Goal: Information Seeking & Learning: Learn about a topic

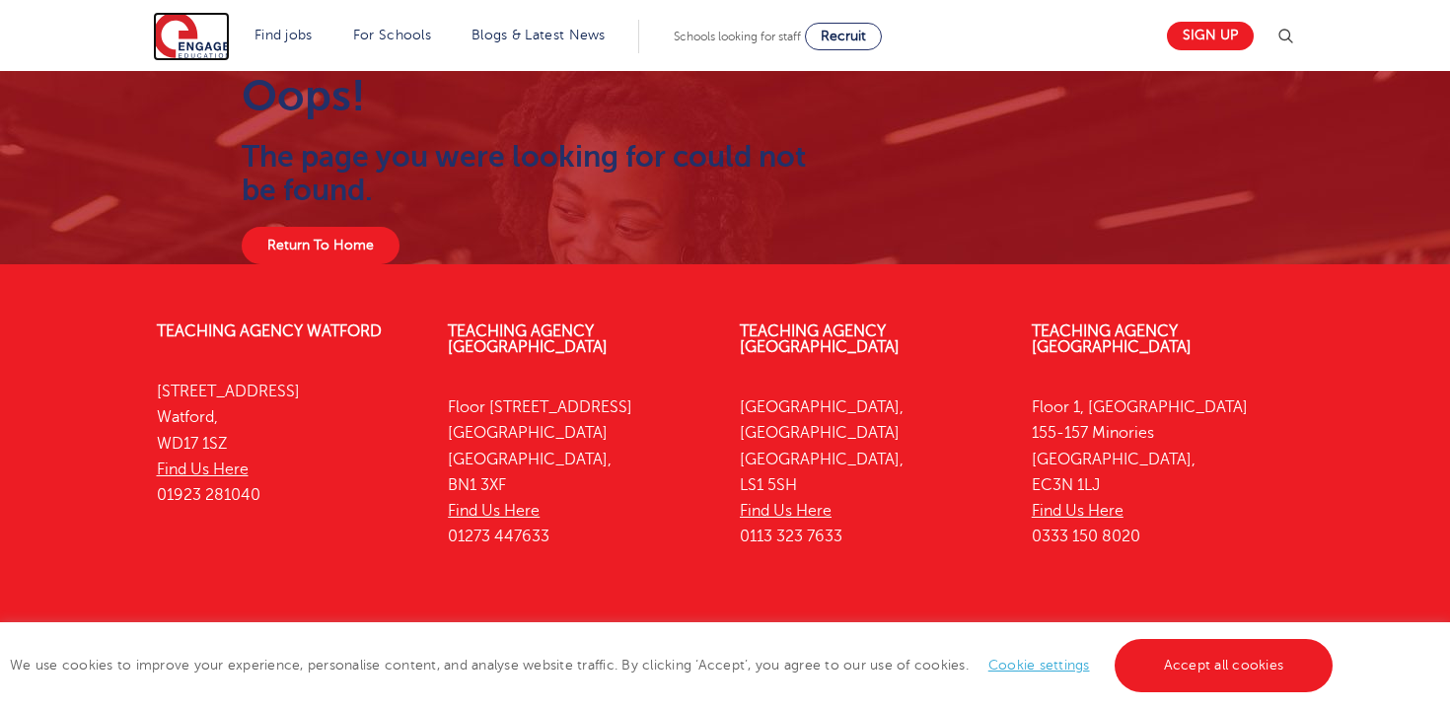
click at [168, 43] on img at bounding box center [191, 36] width 77 height 49
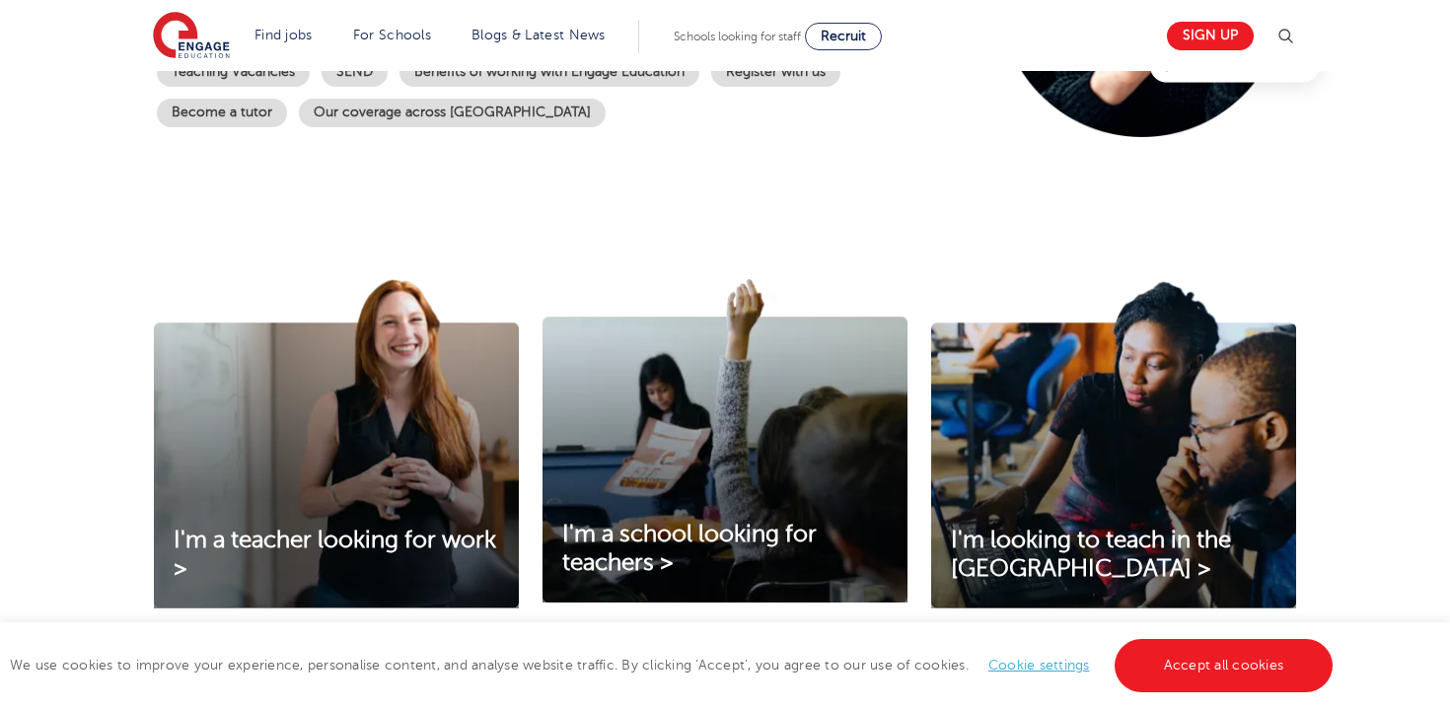
scroll to position [814, 0]
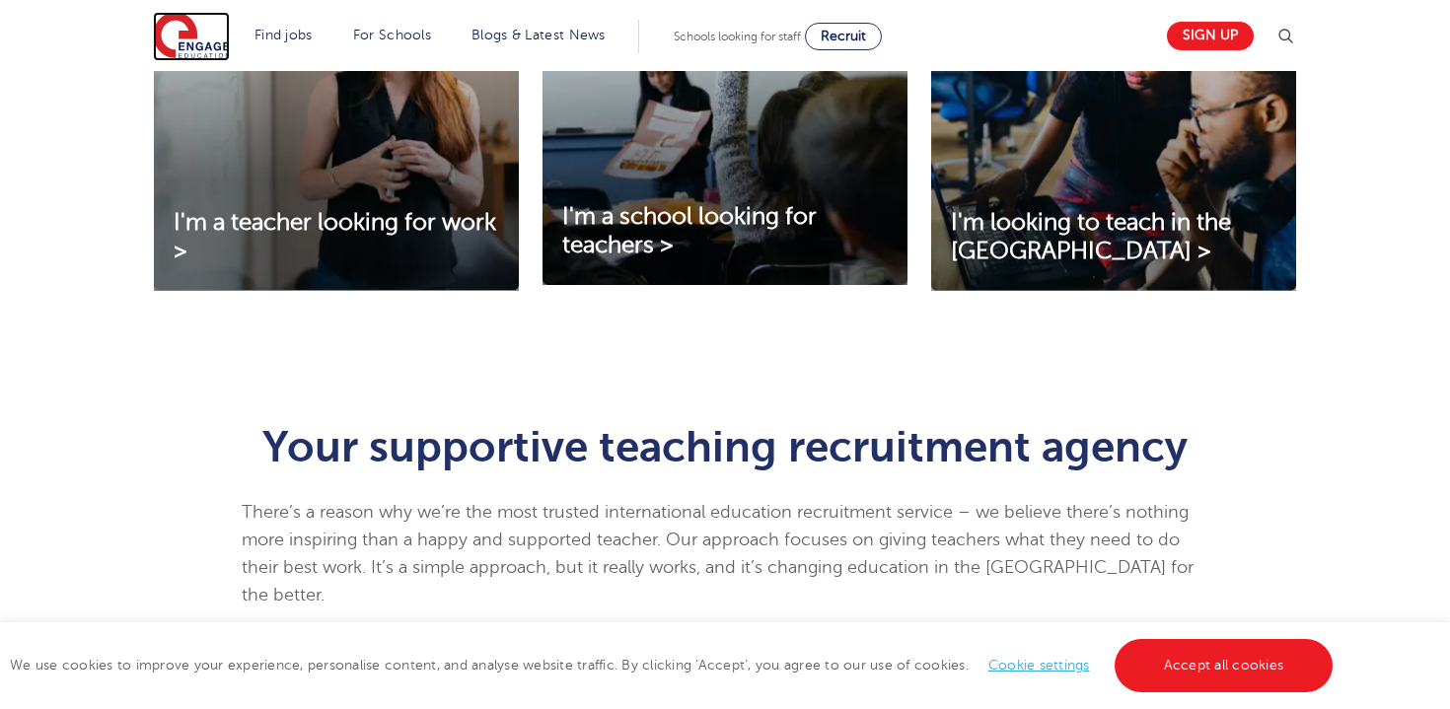
click at [207, 40] on img at bounding box center [191, 36] width 77 height 49
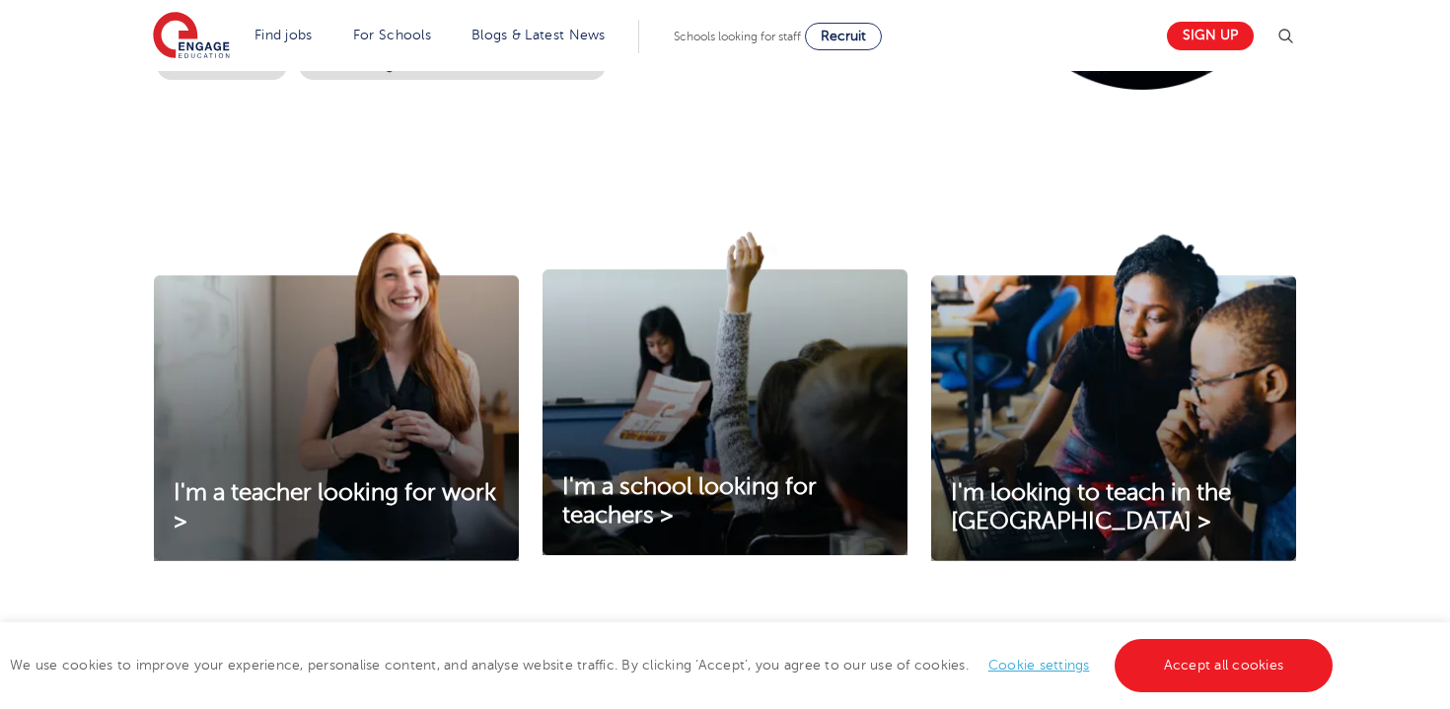
scroll to position [548, 0]
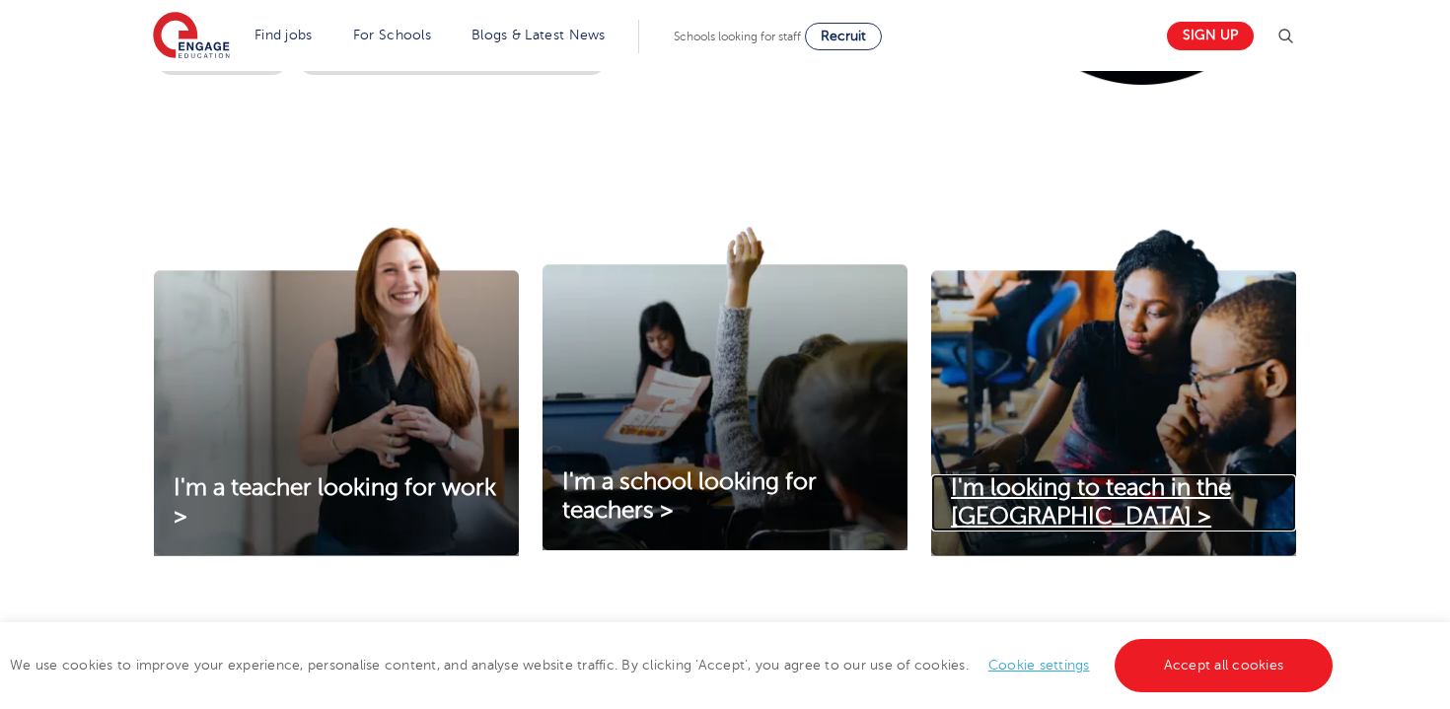
click at [1166, 492] on span "I'm looking to teach in the [GEOGRAPHIC_DATA] >" at bounding box center [1091, 501] width 280 height 55
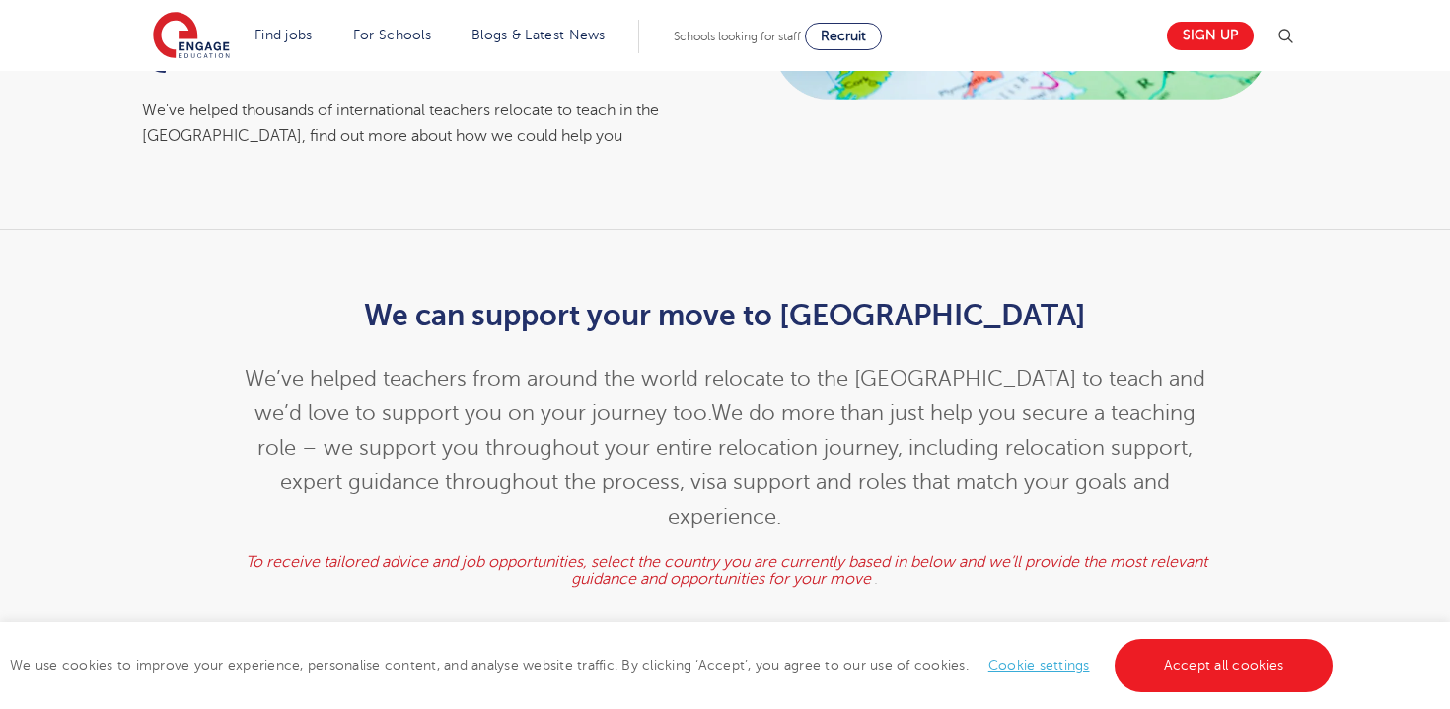
scroll to position [408, 0]
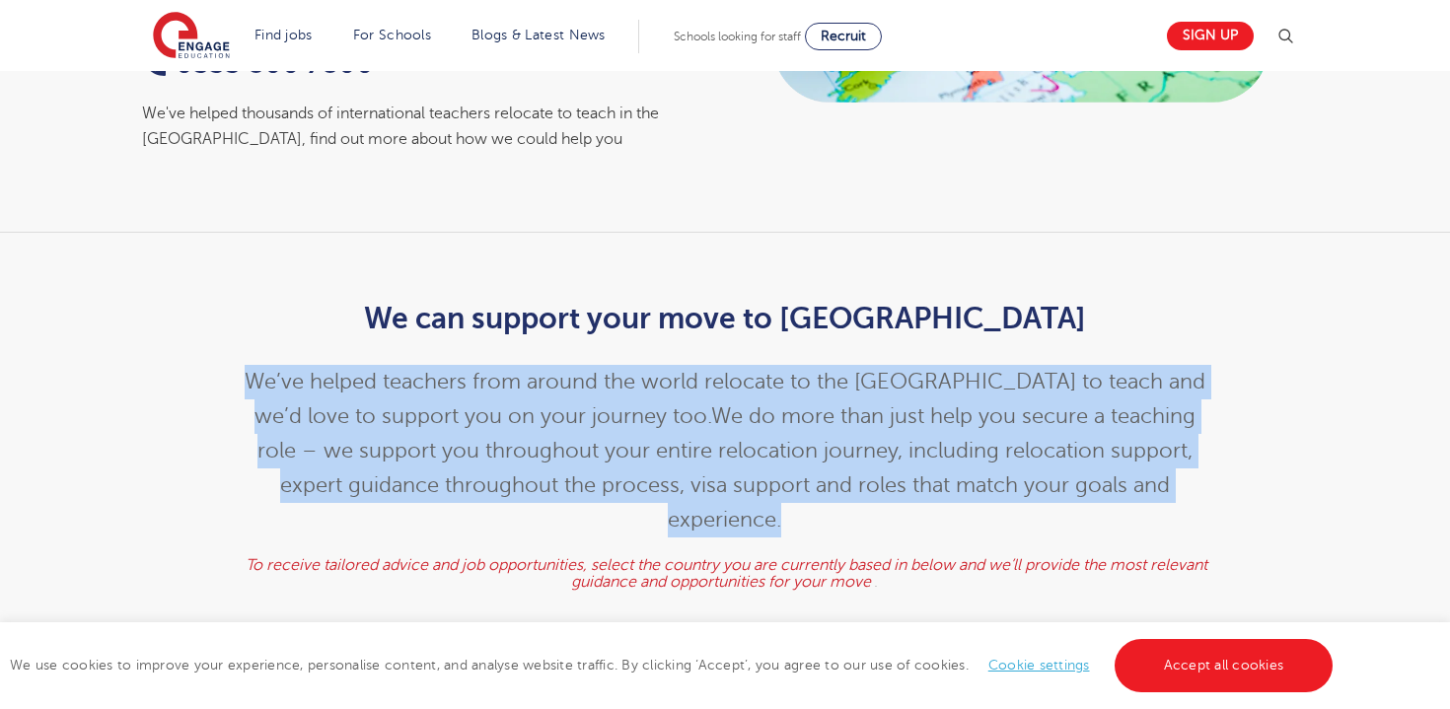
drag, startPoint x: 279, startPoint y: 346, endPoint x: 1209, endPoint y: 448, distance: 935.7
click at [1209, 448] on div "We can support your move to the UK We’ve helped teachers from around the world …" at bounding box center [725, 441] width 997 height 339
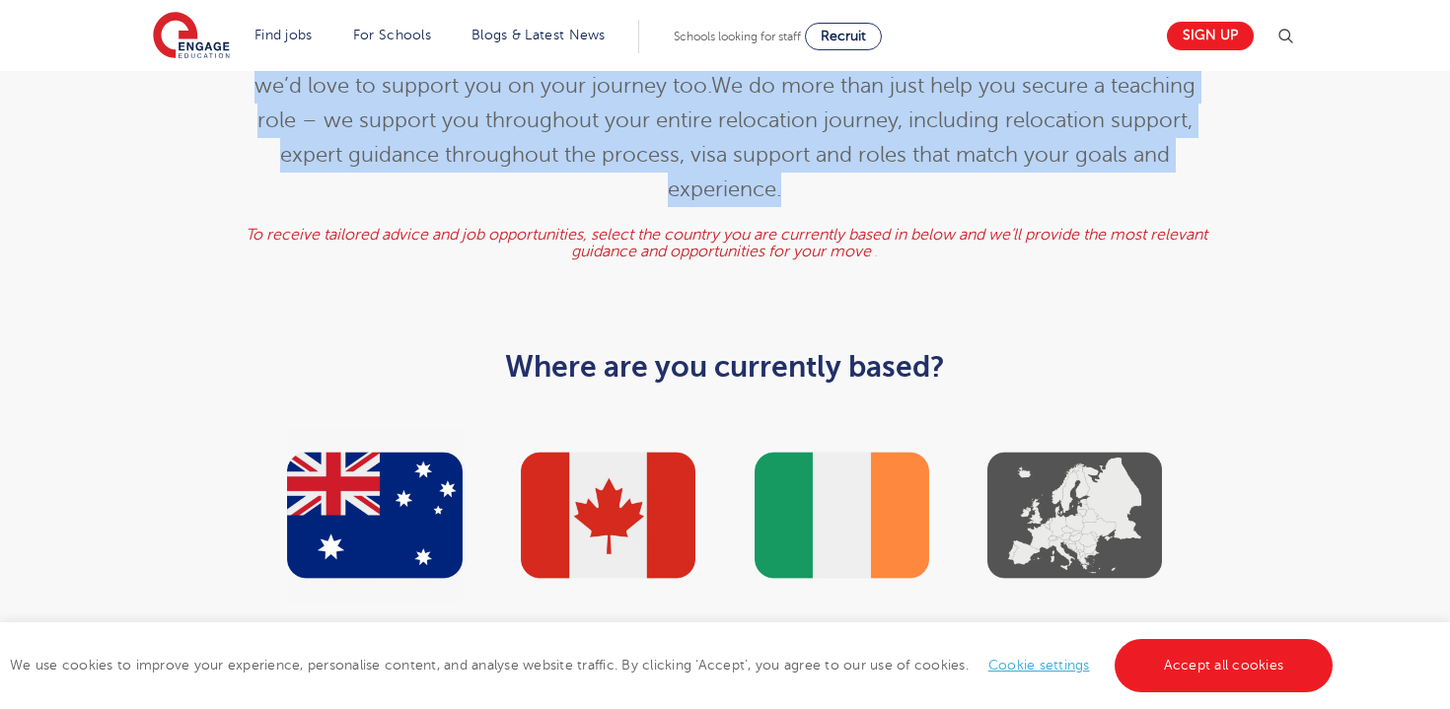
scroll to position [738, 0]
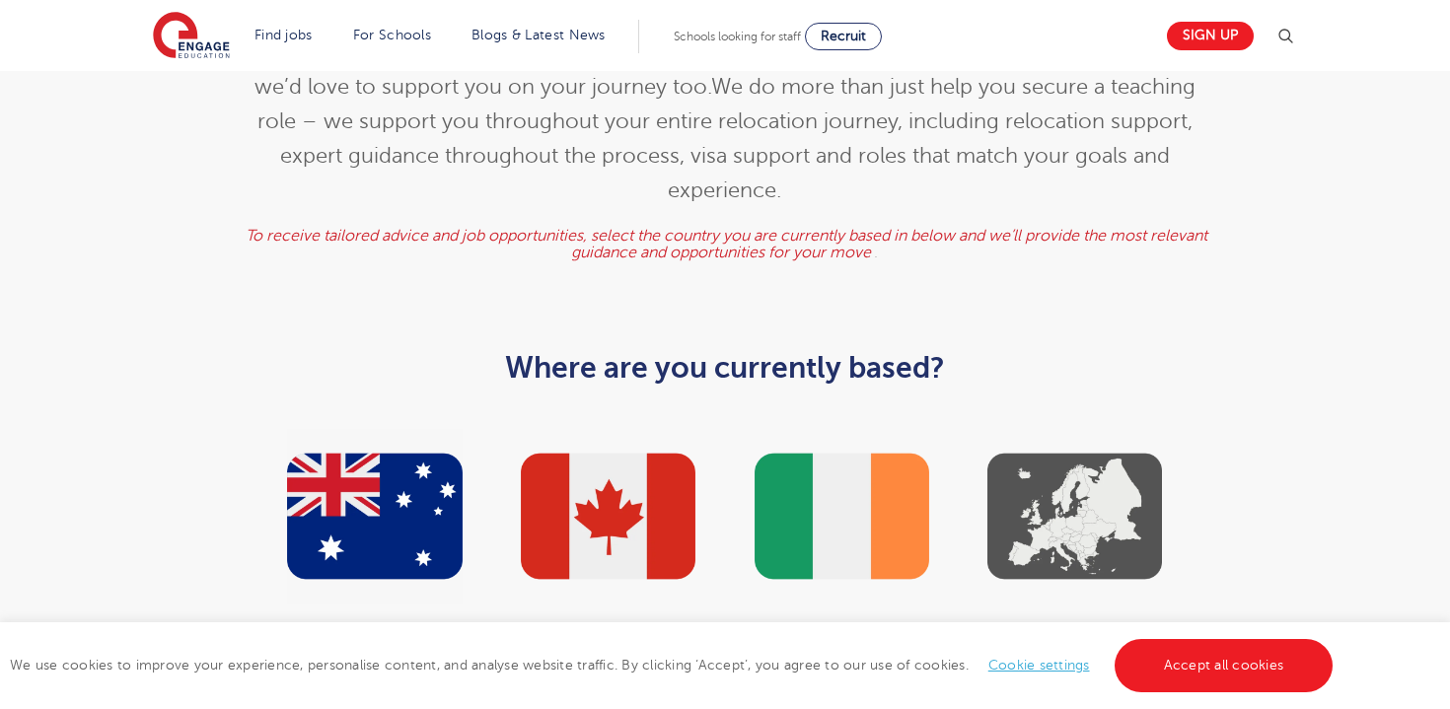
click at [1304, 436] on div "Australia Canada Ireland Europe" at bounding box center [725, 565] width 1196 height 302
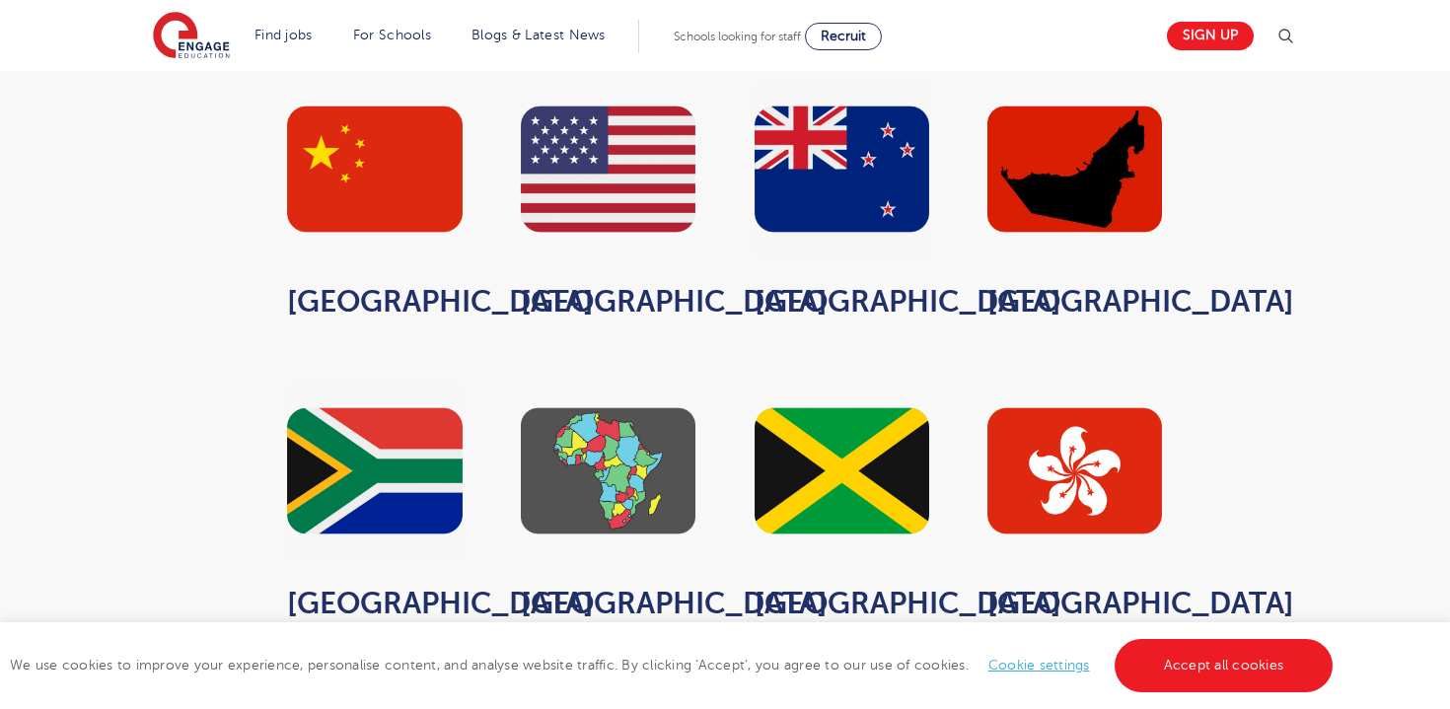
scroll to position [1395, 0]
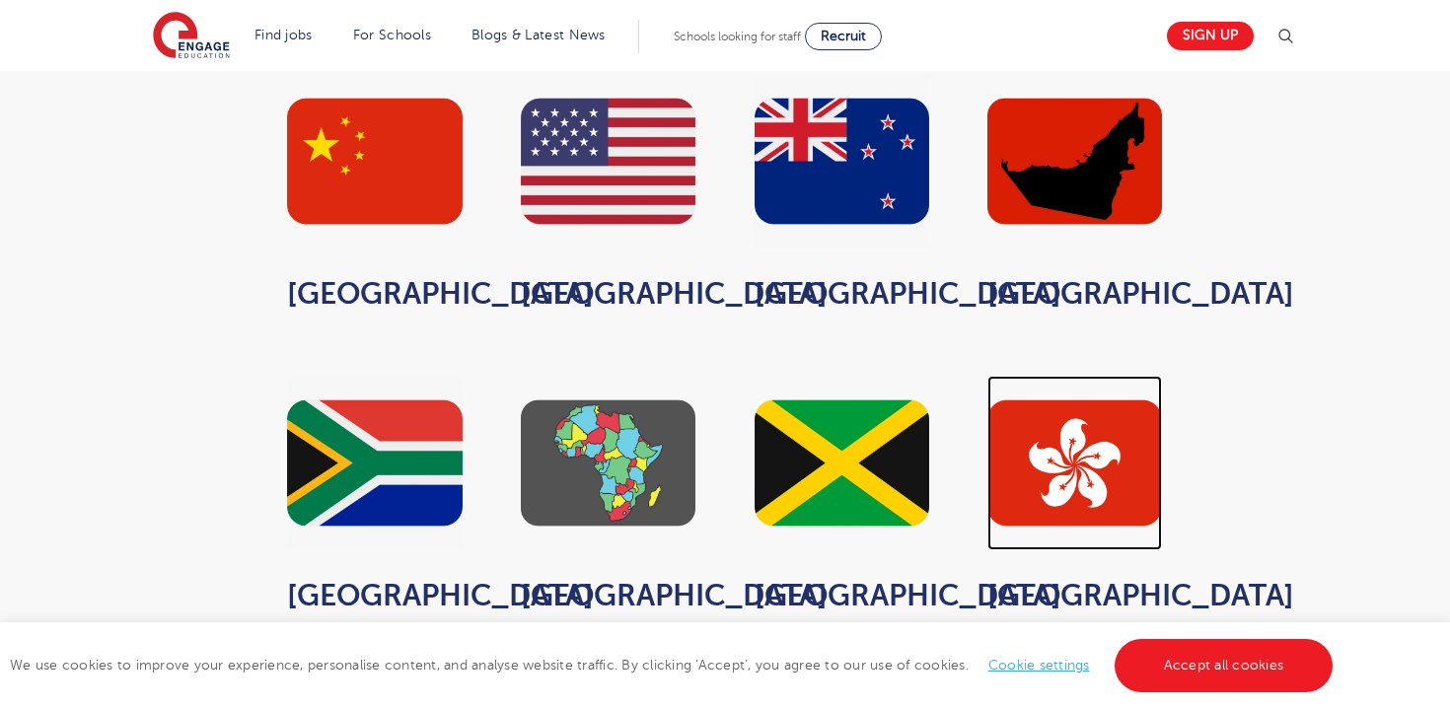
click at [1115, 436] on img at bounding box center [1074, 463] width 175 height 175
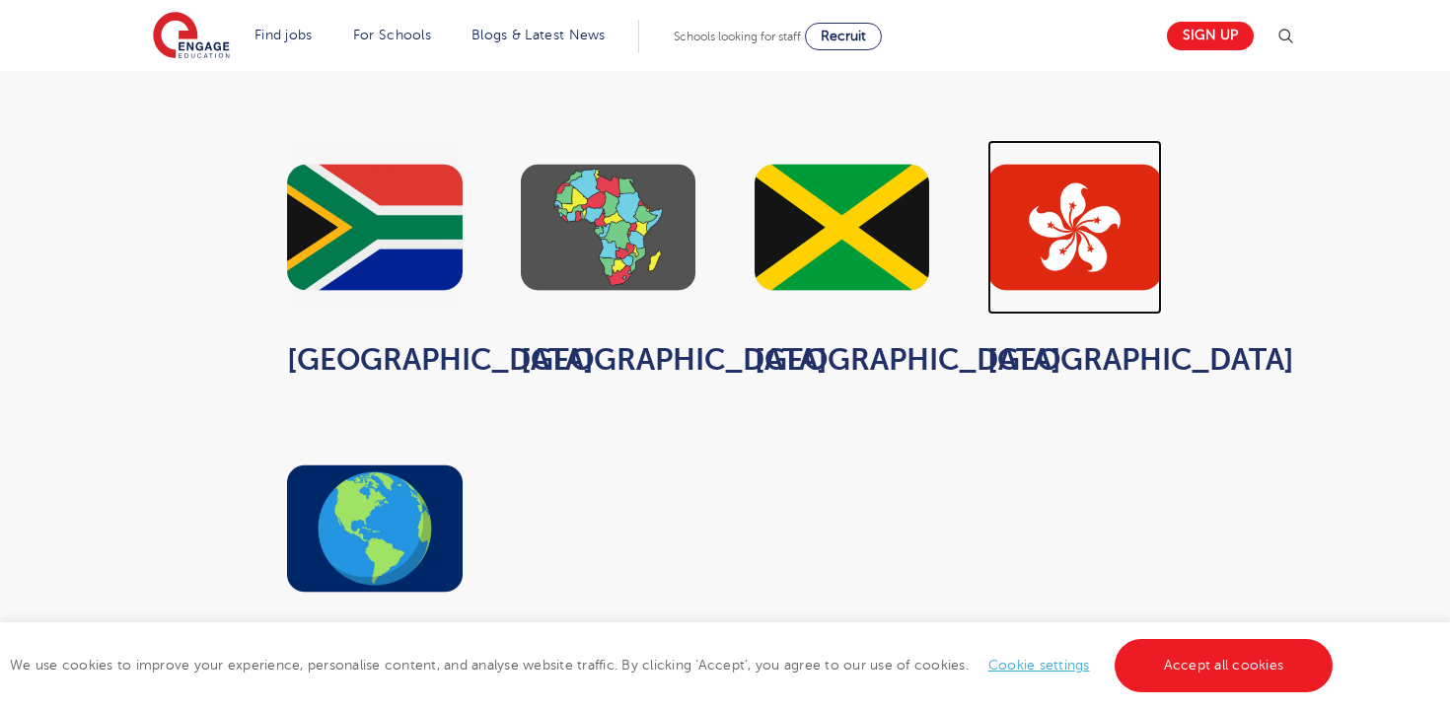
scroll to position [1625, 0]
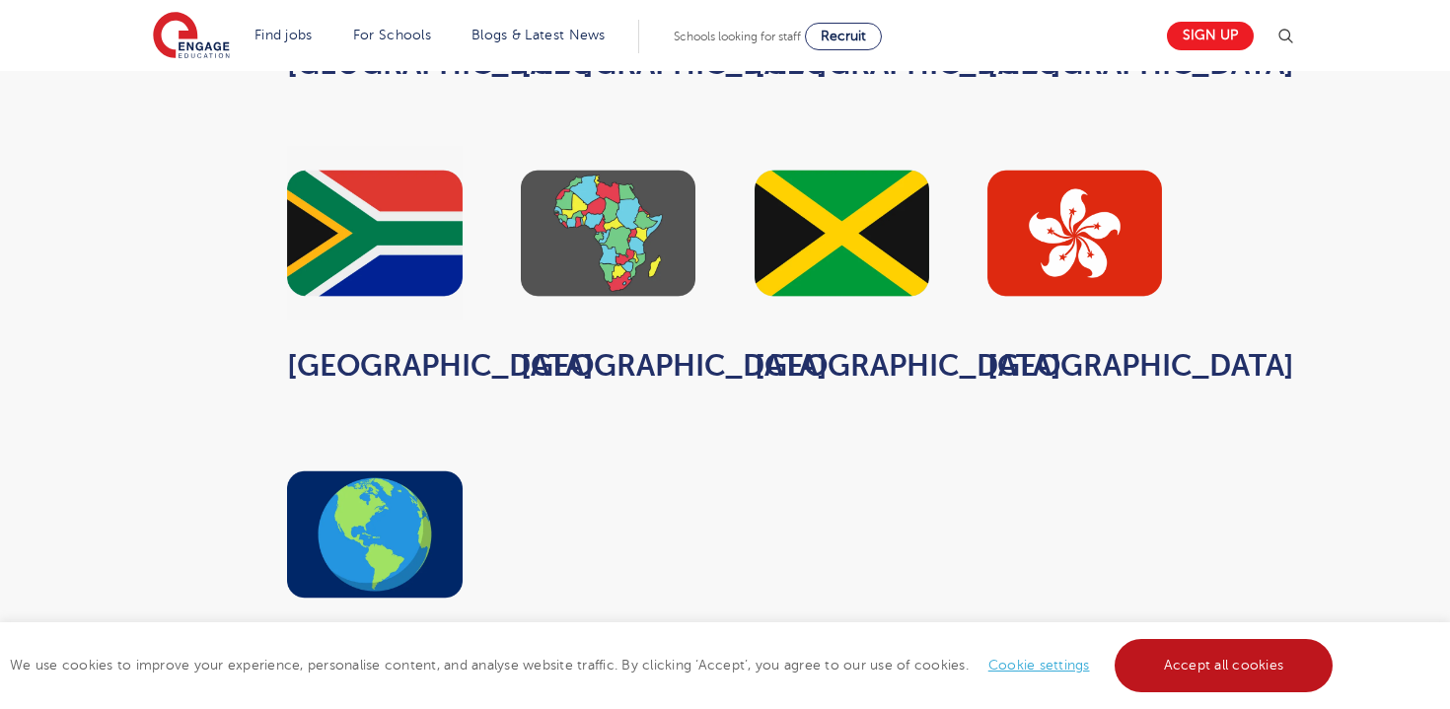
click at [1213, 668] on link "Accept all cookies" at bounding box center [1224, 665] width 219 height 53
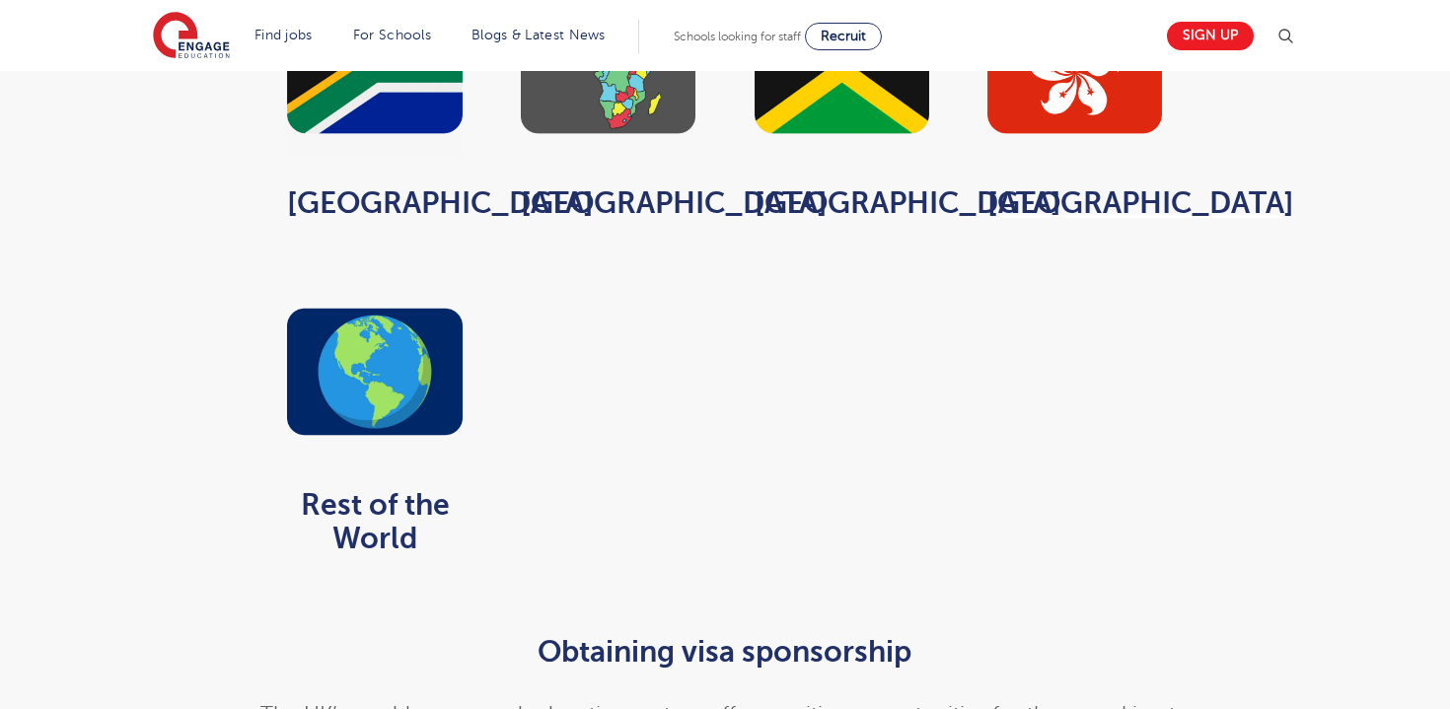
scroll to position [1654, 0]
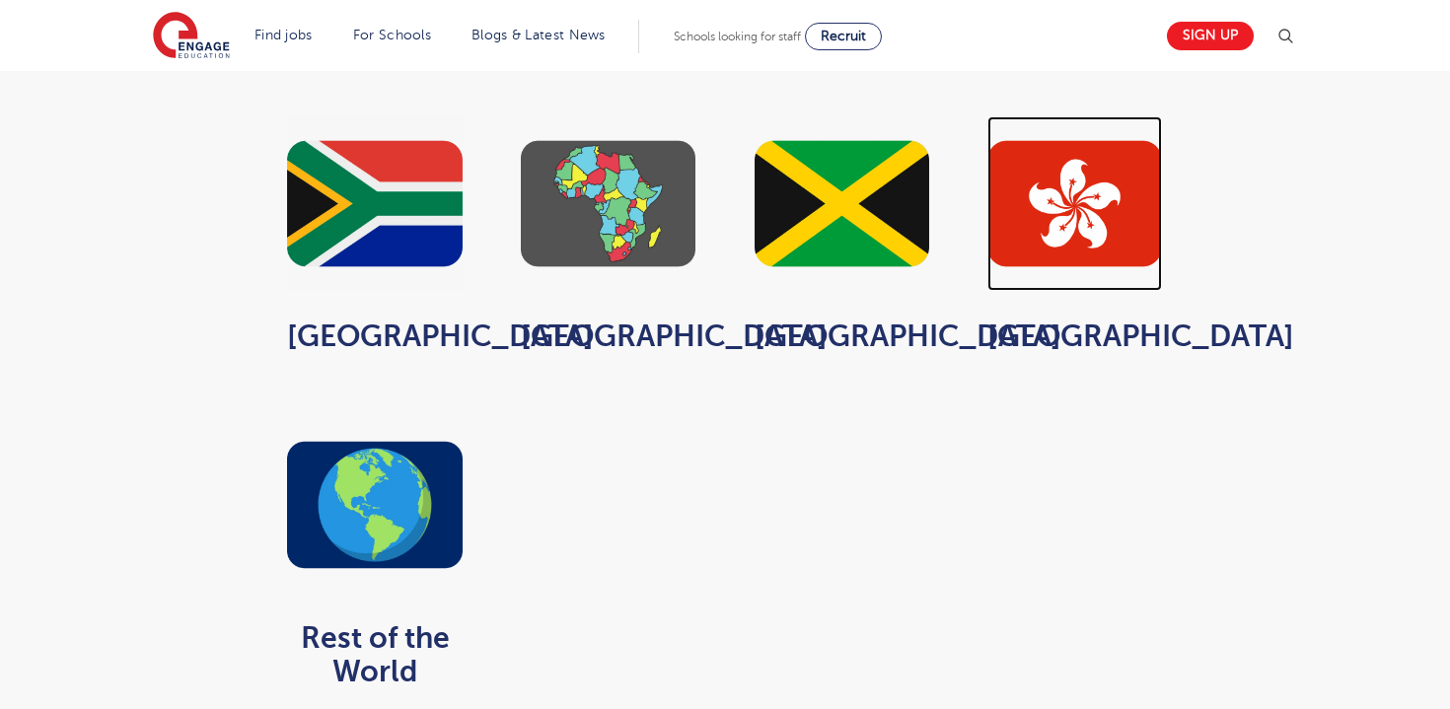
click at [1119, 205] on img at bounding box center [1074, 203] width 175 height 175
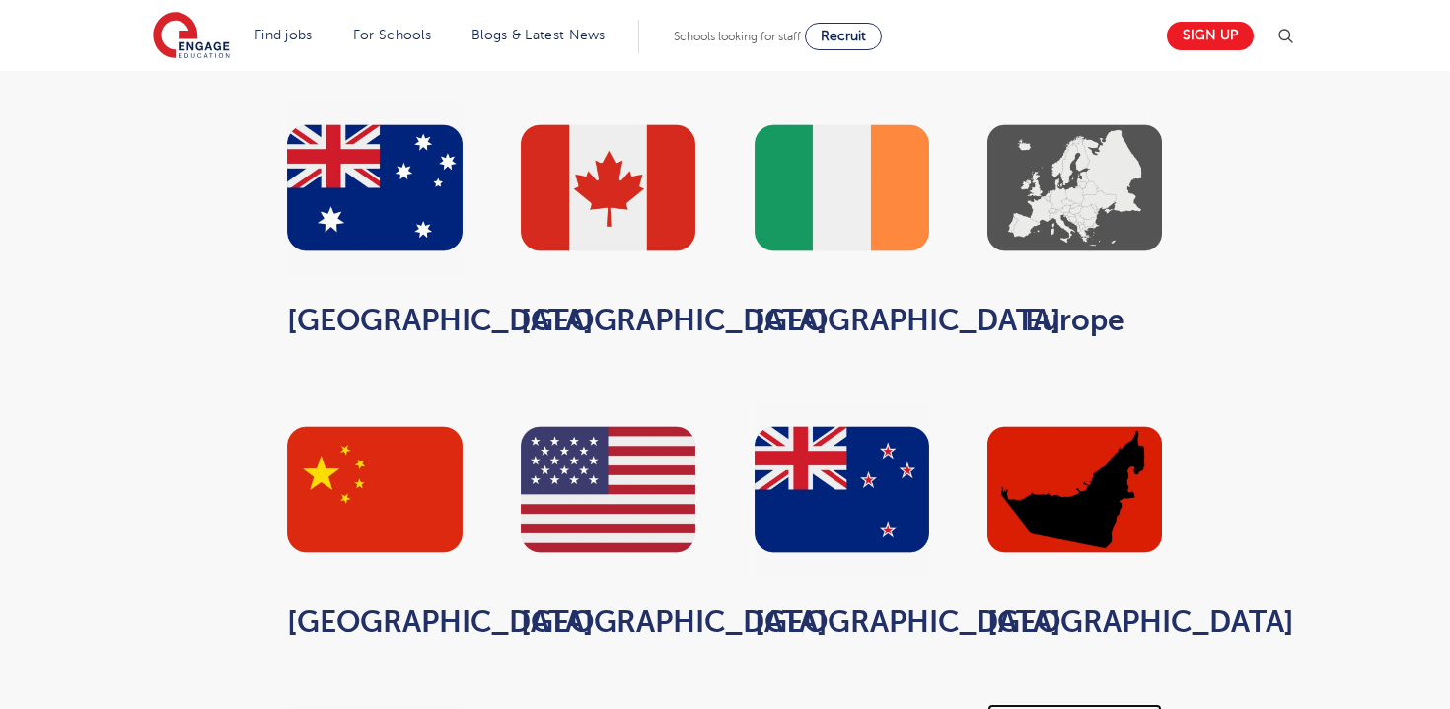
scroll to position [927, 0]
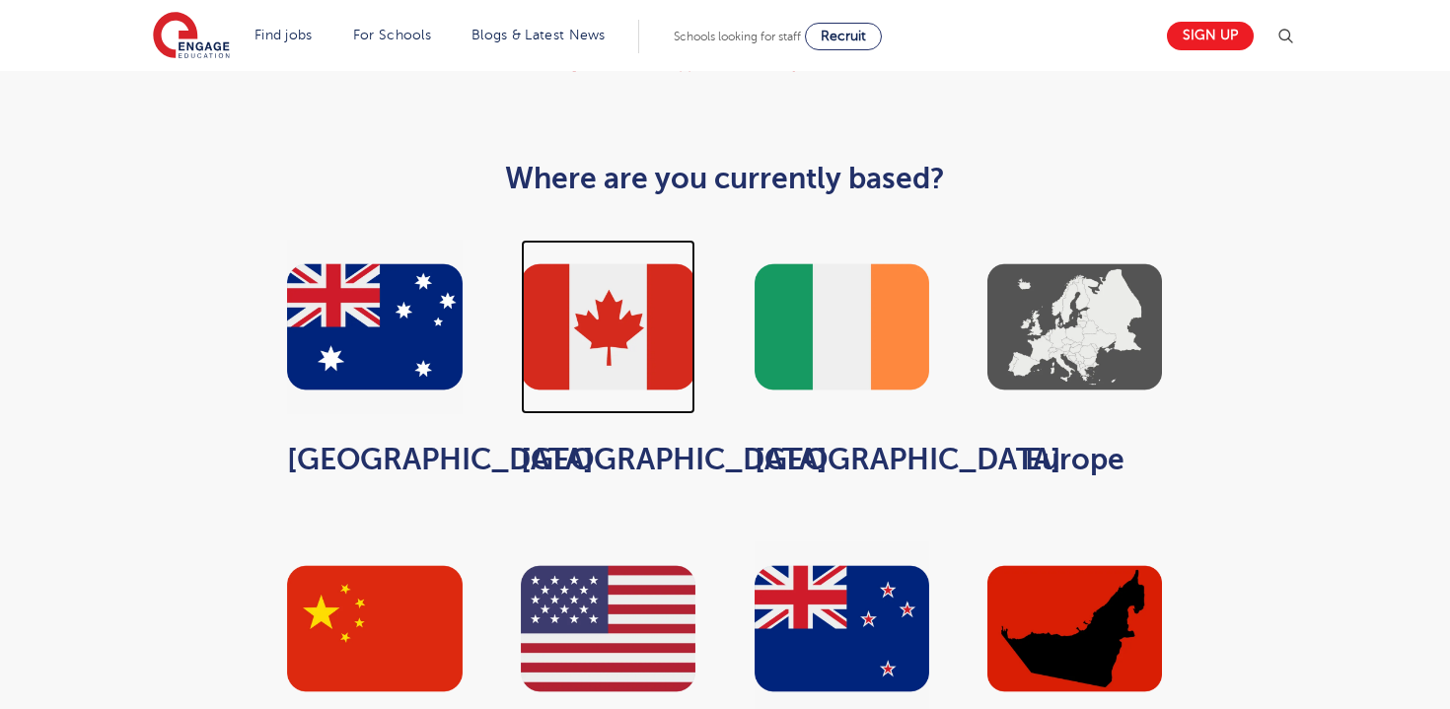
click at [651, 240] on img at bounding box center [608, 327] width 175 height 175
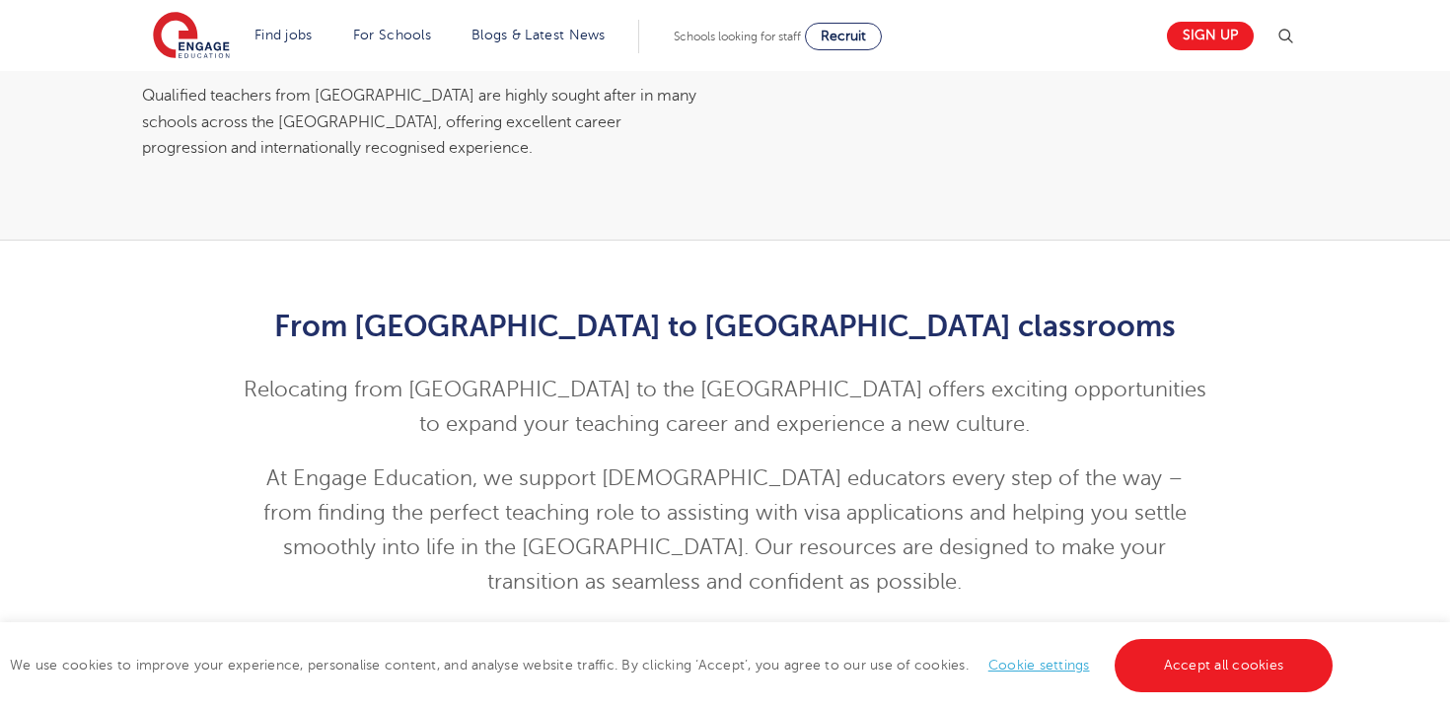
scroll to position [450, 0]
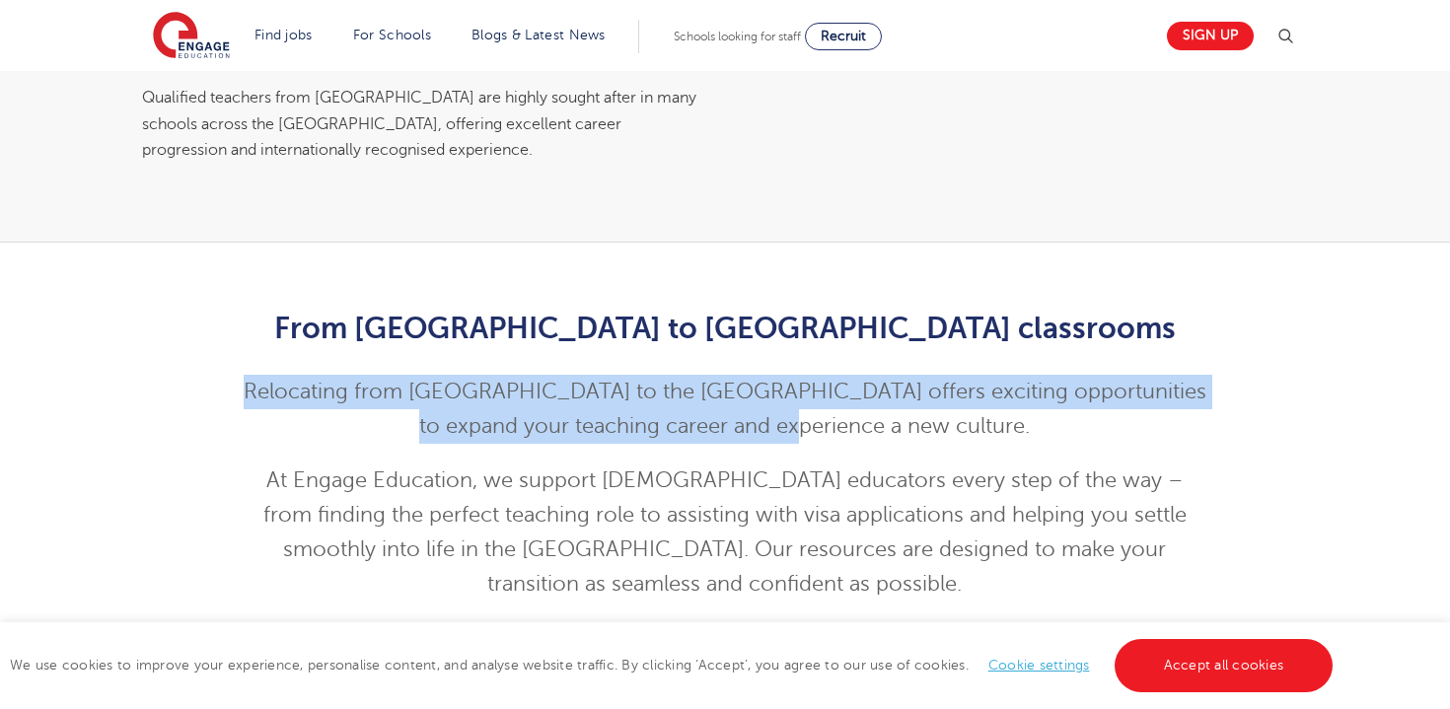
drag, startPoint x: 260, startPoint y: 368, endPoint x: 924, endPoint y: 398, distance: 664.5
click at [924, 398] on p "Relocating from Hong Kong to the UK offers exciting opportunities to expand you…" at bounding box center [726, 409] width 968 height 69
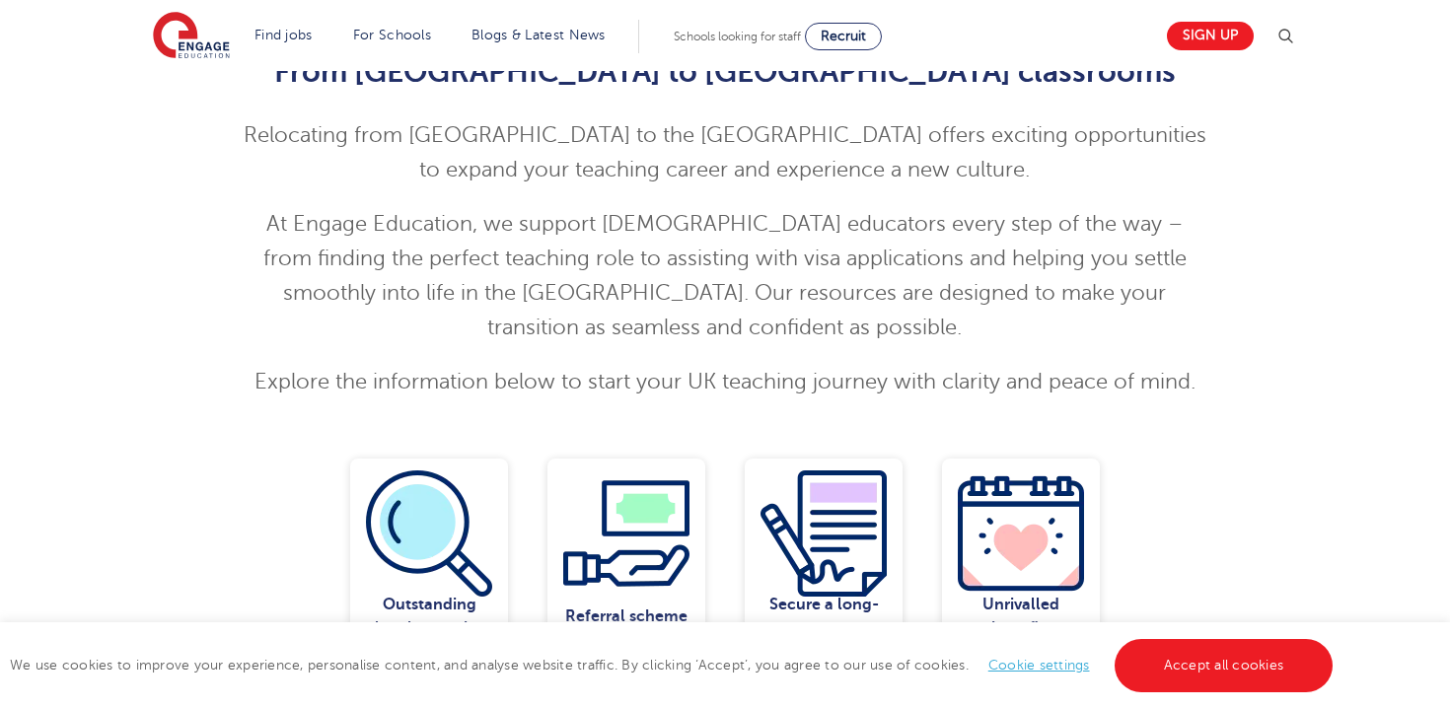
scroll to position [707, 0]
click at [1164, 654] on link "Accept all cookies" at bounding box center [1224, 665] width 219 height 53
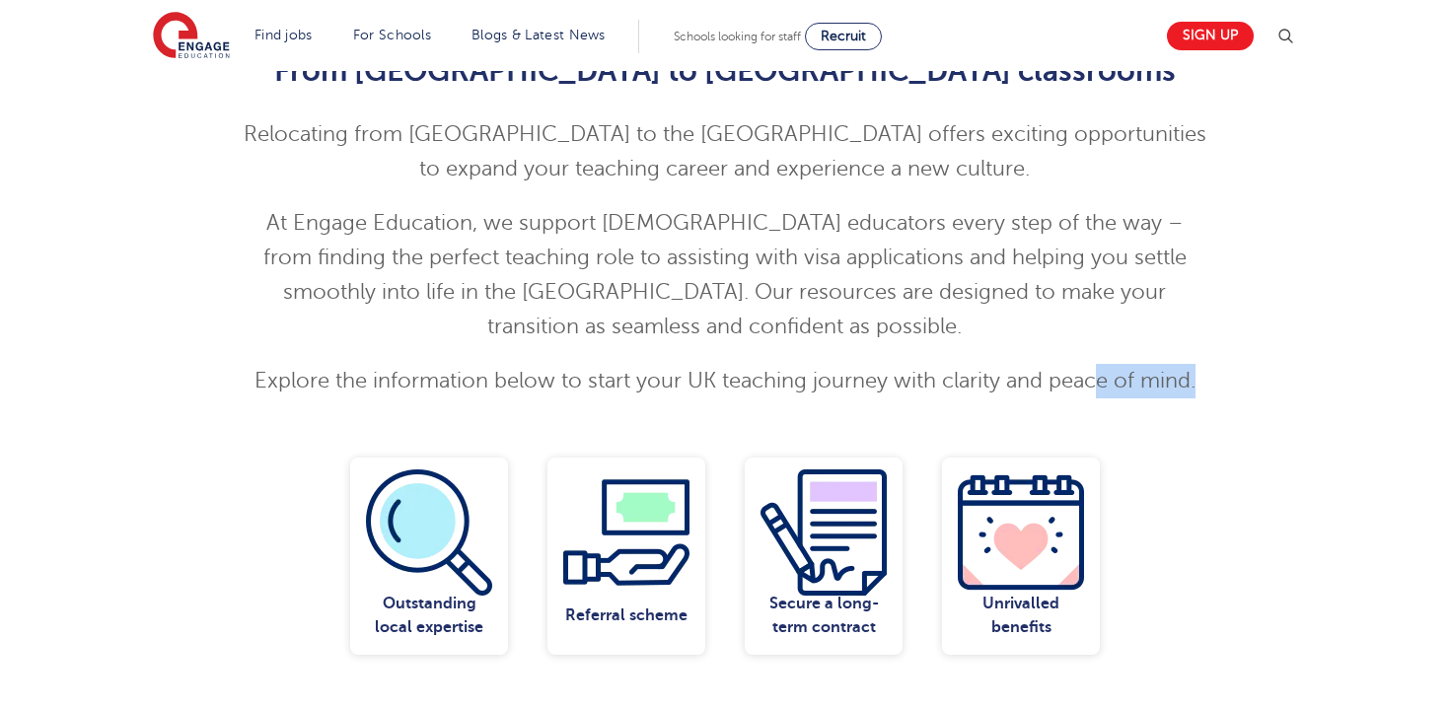
drag, startPoint x: 1204, startPoint y: 351, endPoint x: 1100, endPoint y: 360, distance: 104.9
click at [1100, 364] on p "Explore the information below to start your UK teaching journey with clarity an…" at bounding box center [726, 381] width 968 height 35
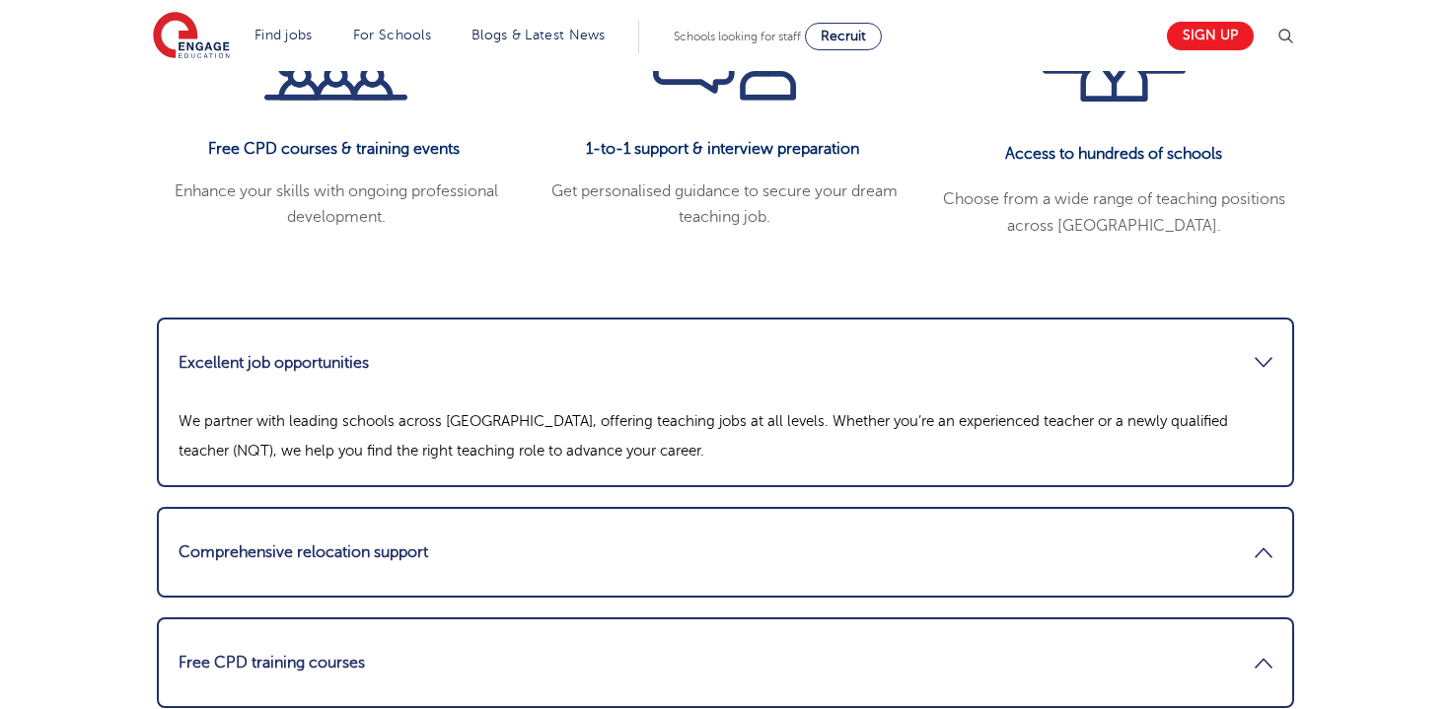
scroll to position [2564, 0]
click at [784, 338] on link "Excellent job opportunities" at bounding box center [726, 361] width 1094 height 47
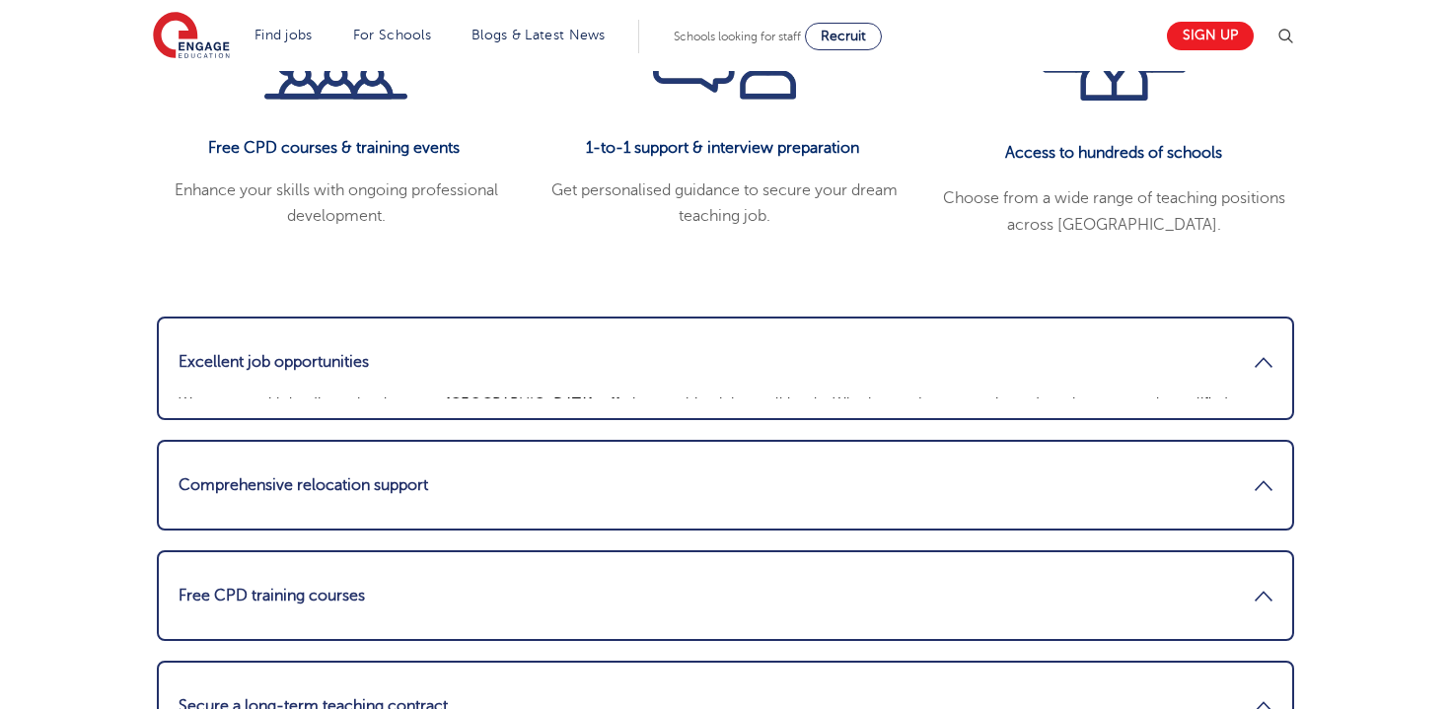
click at [784, 338] on link "Excellent job opportunities" at bounding box center [726, 361] width 1094 height 47
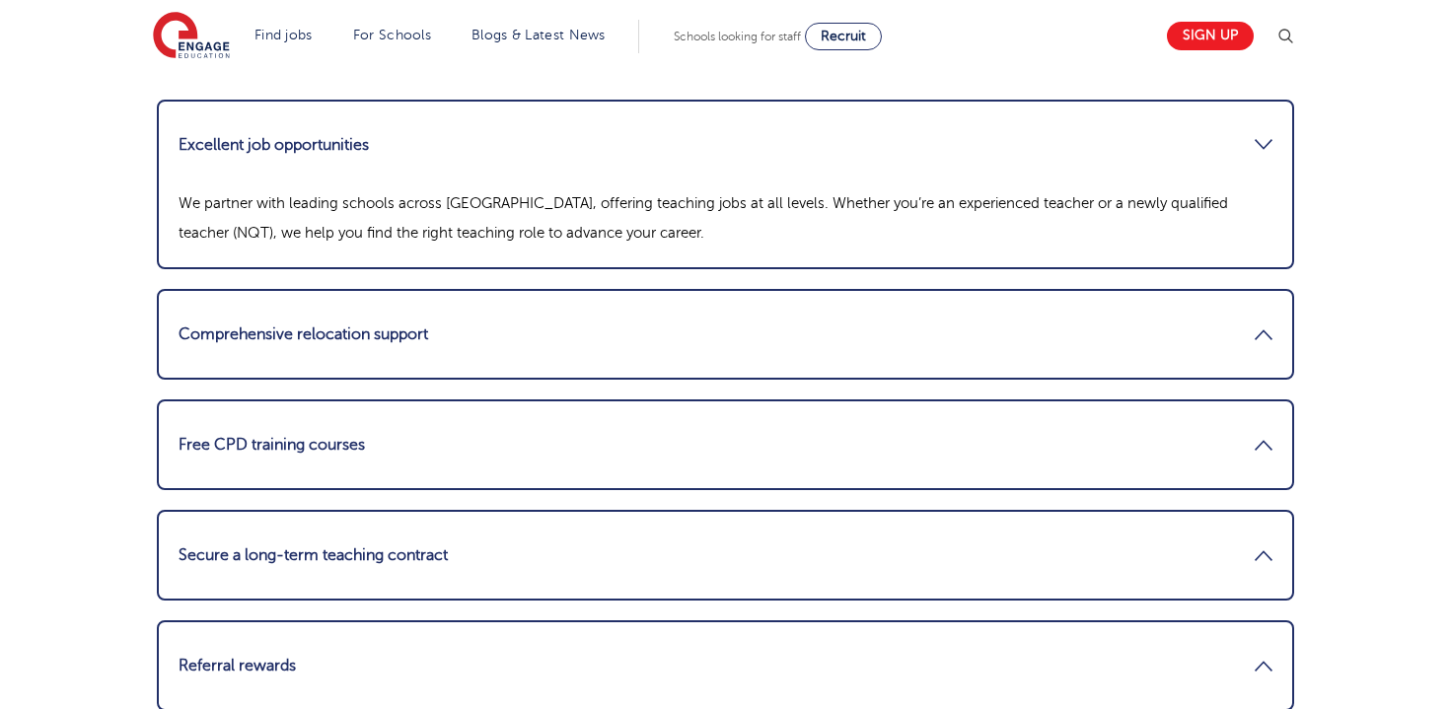
scroll to position [2780, 0]
click at [744, 422] on link "Free CPD training courses" at bounding box center [726, 445] width 1094 height 47
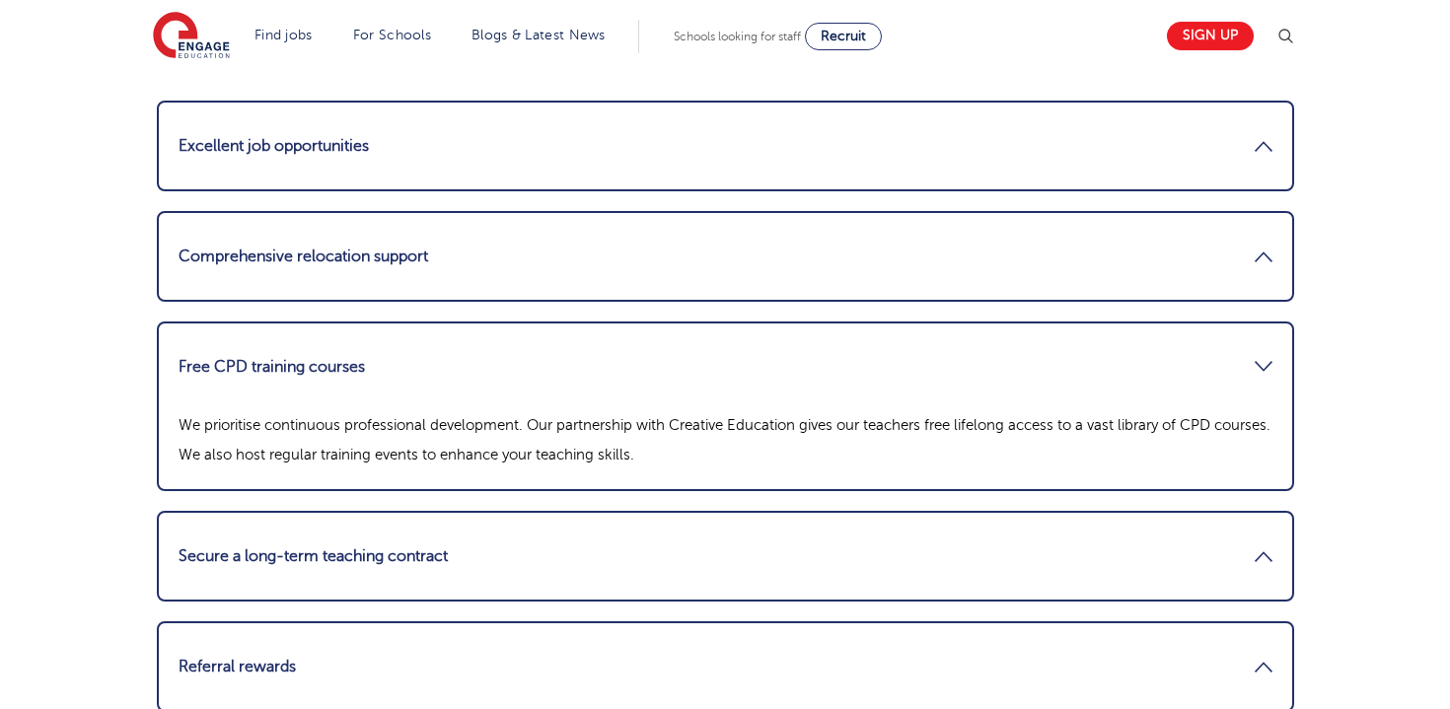
click at [766, 348] on link "Free CPD training courses" at bounding box center [726, 366] width 1094 height 47
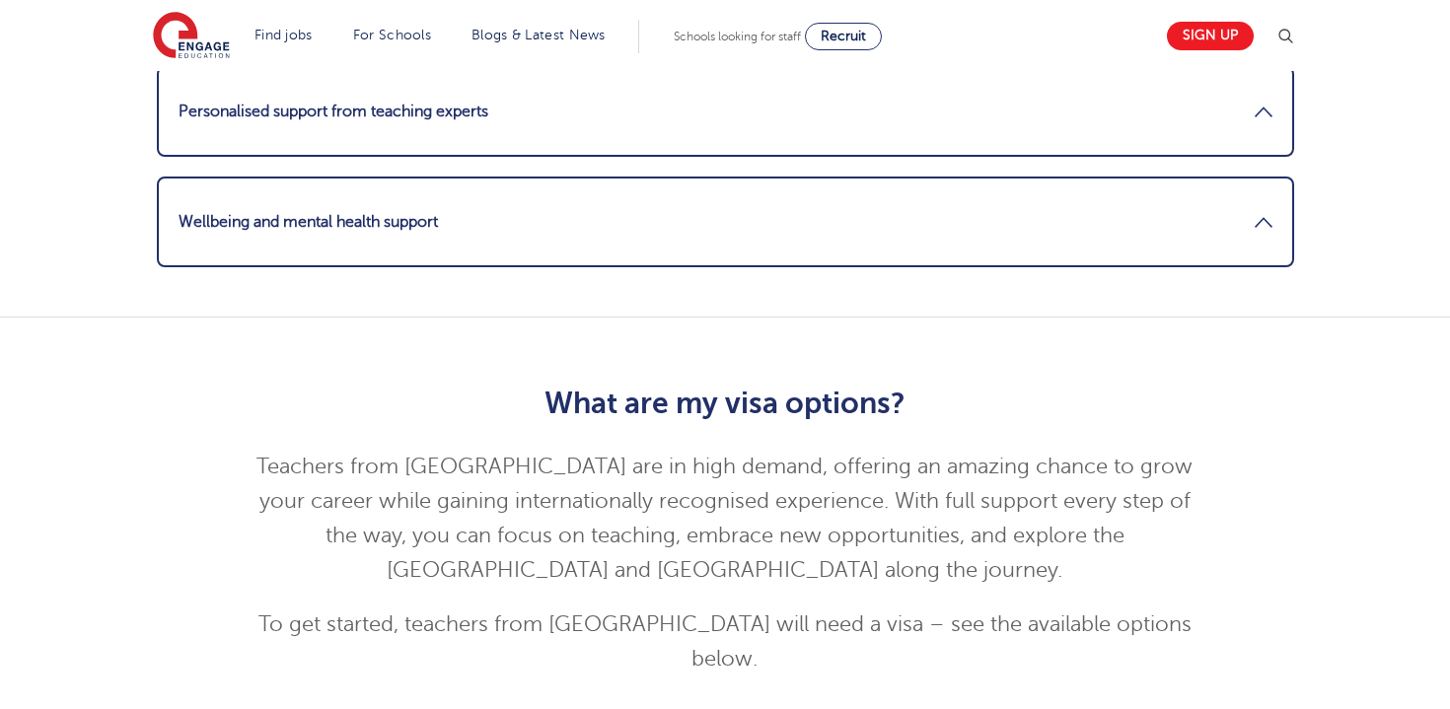
scroll to position [3397, 0]
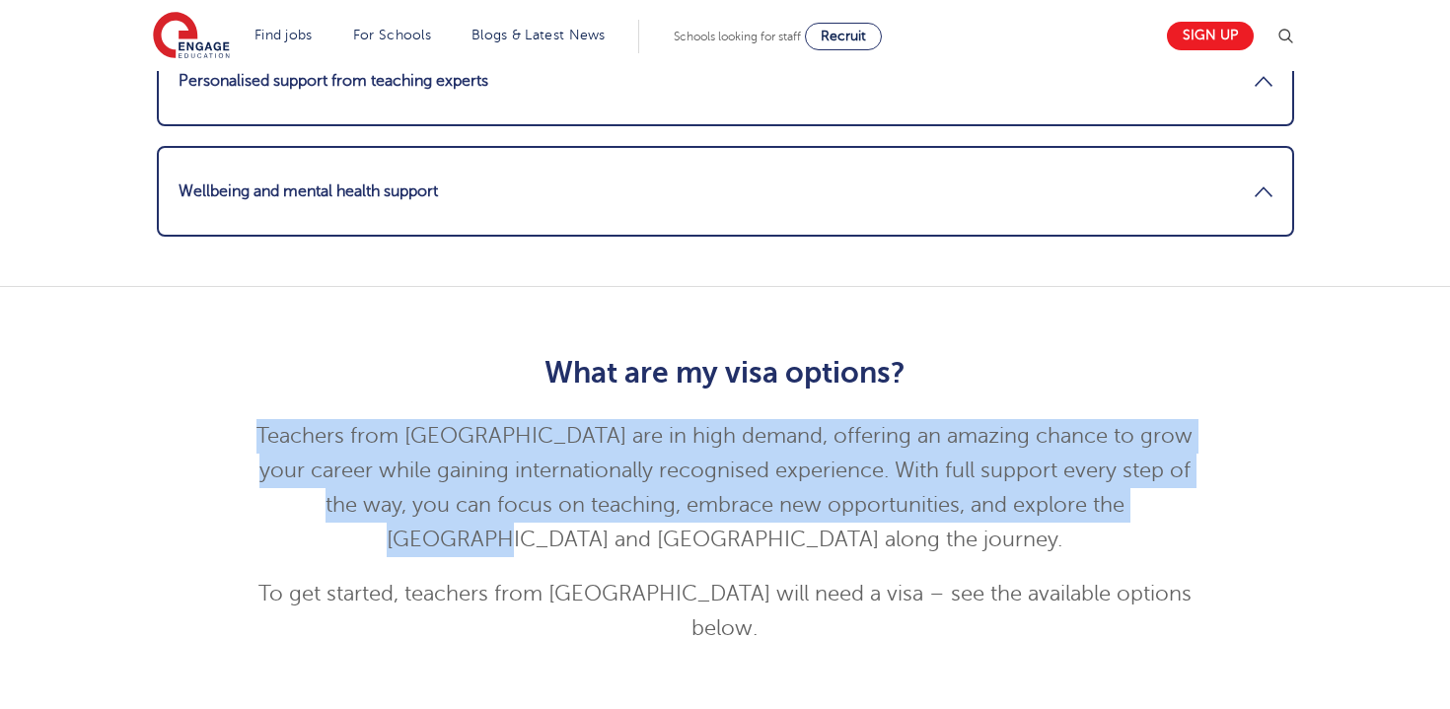
drag, startPoint x: 235, startPoint y: 411, endPoint x: 1122, endPoint y: 496, distance: 890.8
click at [1122, 496] on div "What are my visa options? Teachers from Hong Kong are in high demand, offering …" at bounding box center [725, 495] width 997 height 339
click at [1122, 494] on p "Teachers from Hong Kong are in high demand, offering an amazing chance to grow …" at bounding box center [726, 488] width 968 height 138
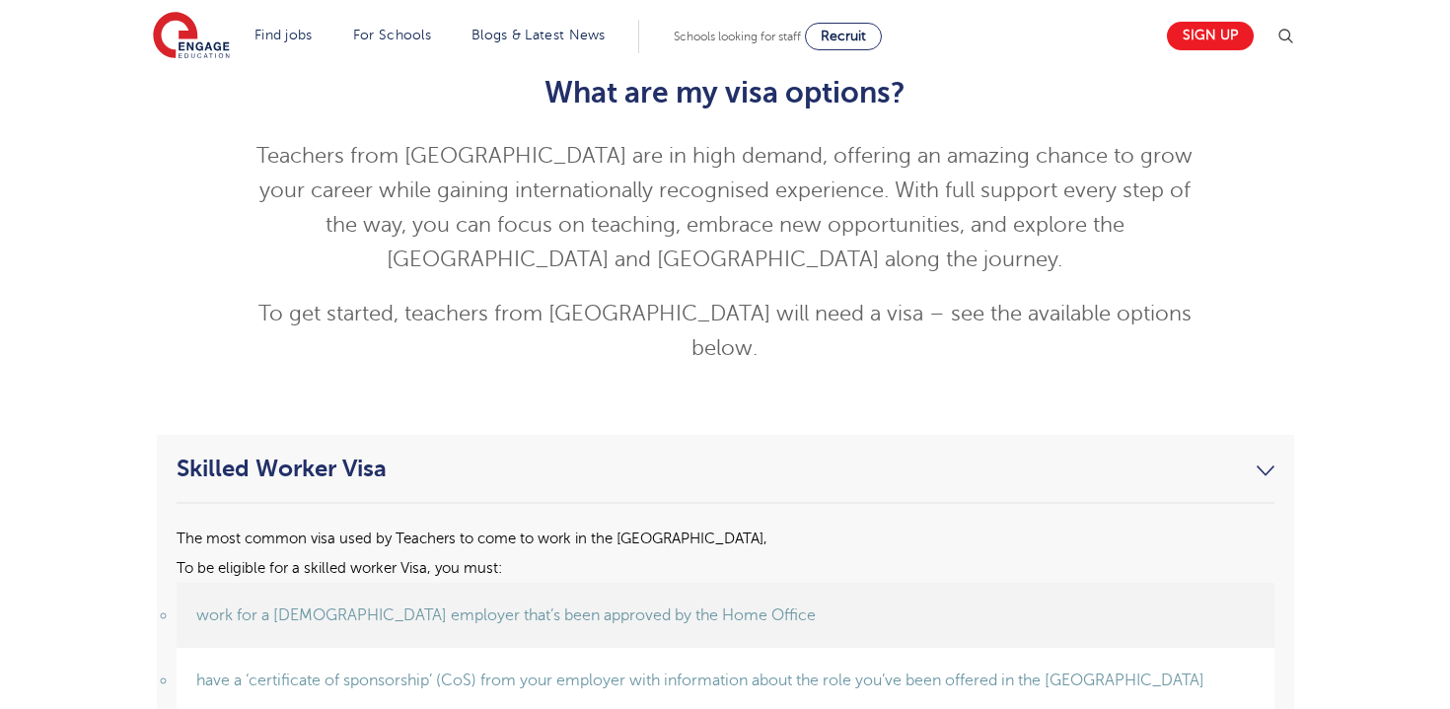
scroll to position [3763, 0]
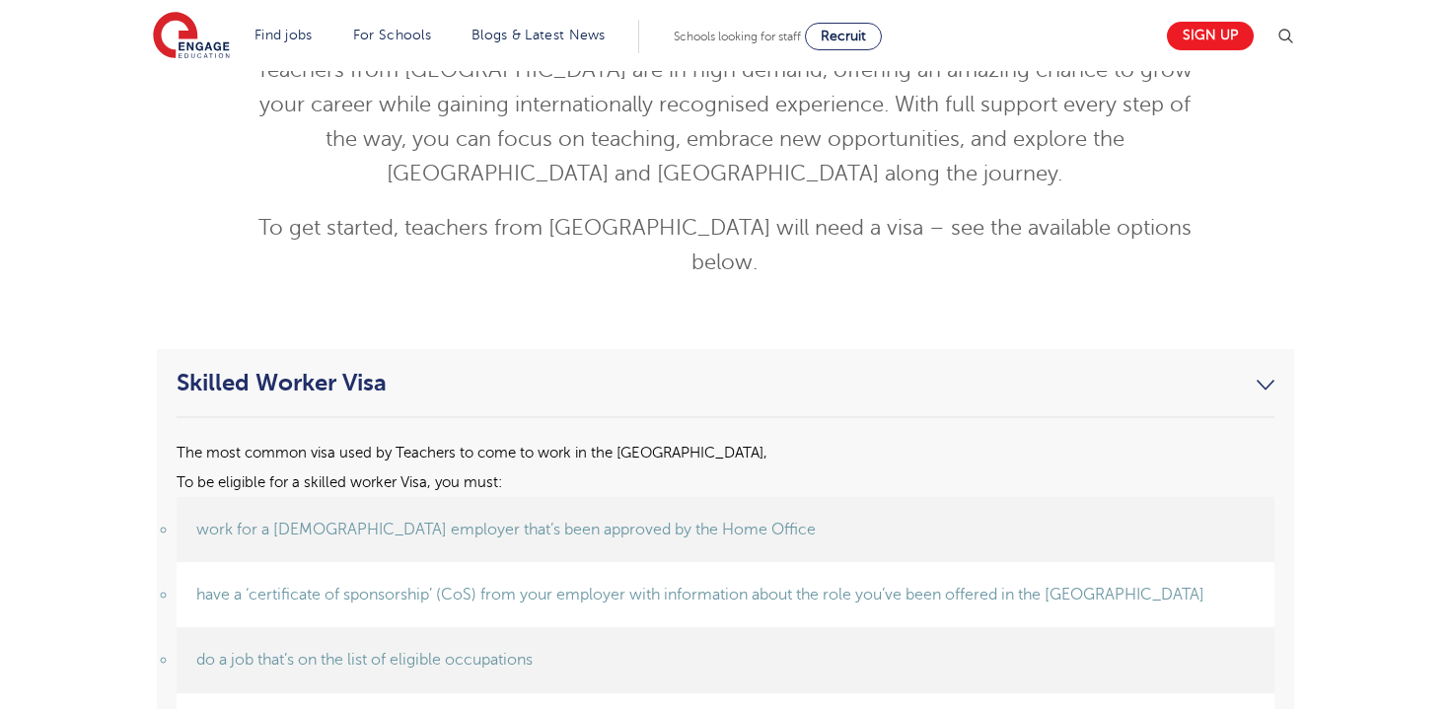
click at [973, 369] on link "Skilled Worker Visa" at bounding box center [726, 383] width 1098 height 28
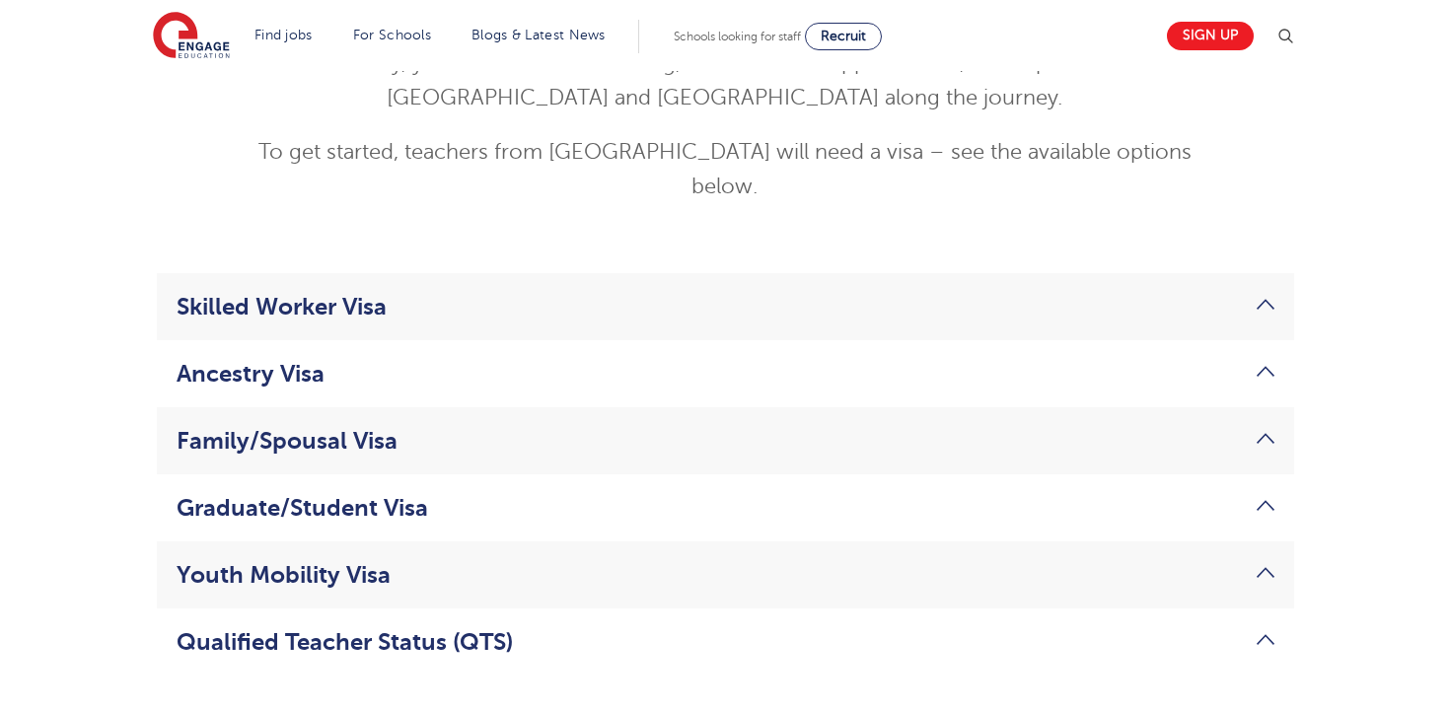
scroll to position [3867, 0]
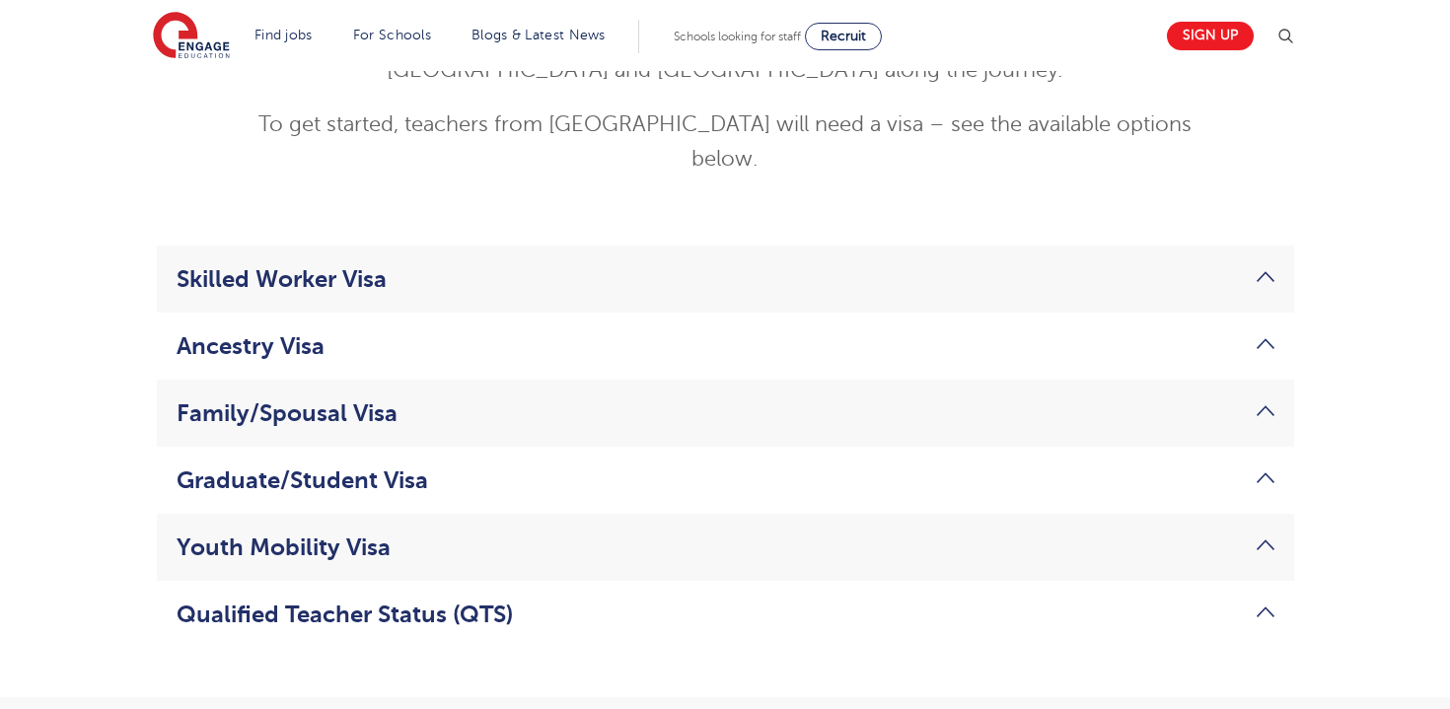
click at [945, 447] on li "Graduate/Student Visa If you come to the UK on a student visa, once you’ve comp…" at bounding box center [725, 480] width 1137 height 67
click at [969, 467] on link "Graduate/Student Visa" at bounding box center [726, 481] width 1098 height 28
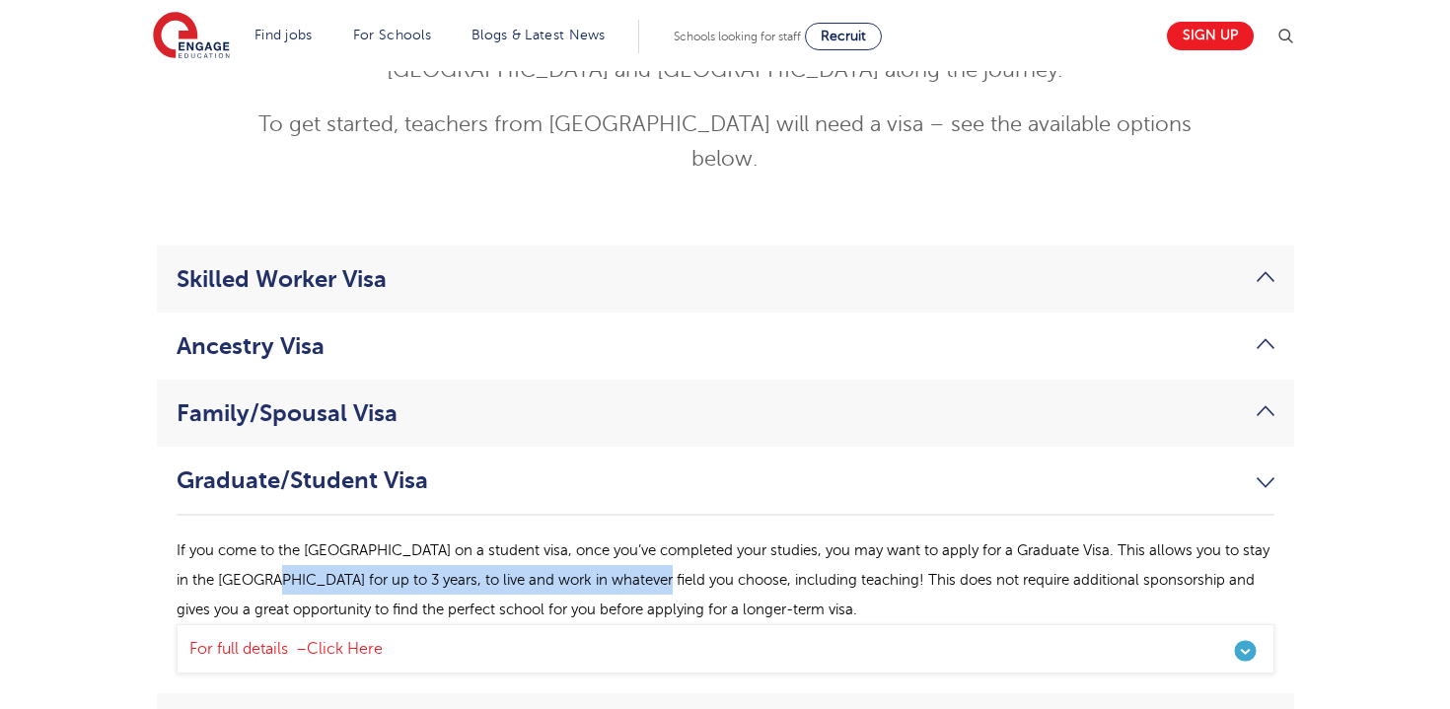
drag, startPoint x: 249, startPoint y: 520, endPoint x: 636, endPoint y: 525, distance: 387.7
click at [636, 543] on span "If you come to the UK on a student visa, once you’ve completed your studies, yo…" at bounding box center [723, 580] width 1093 height 75
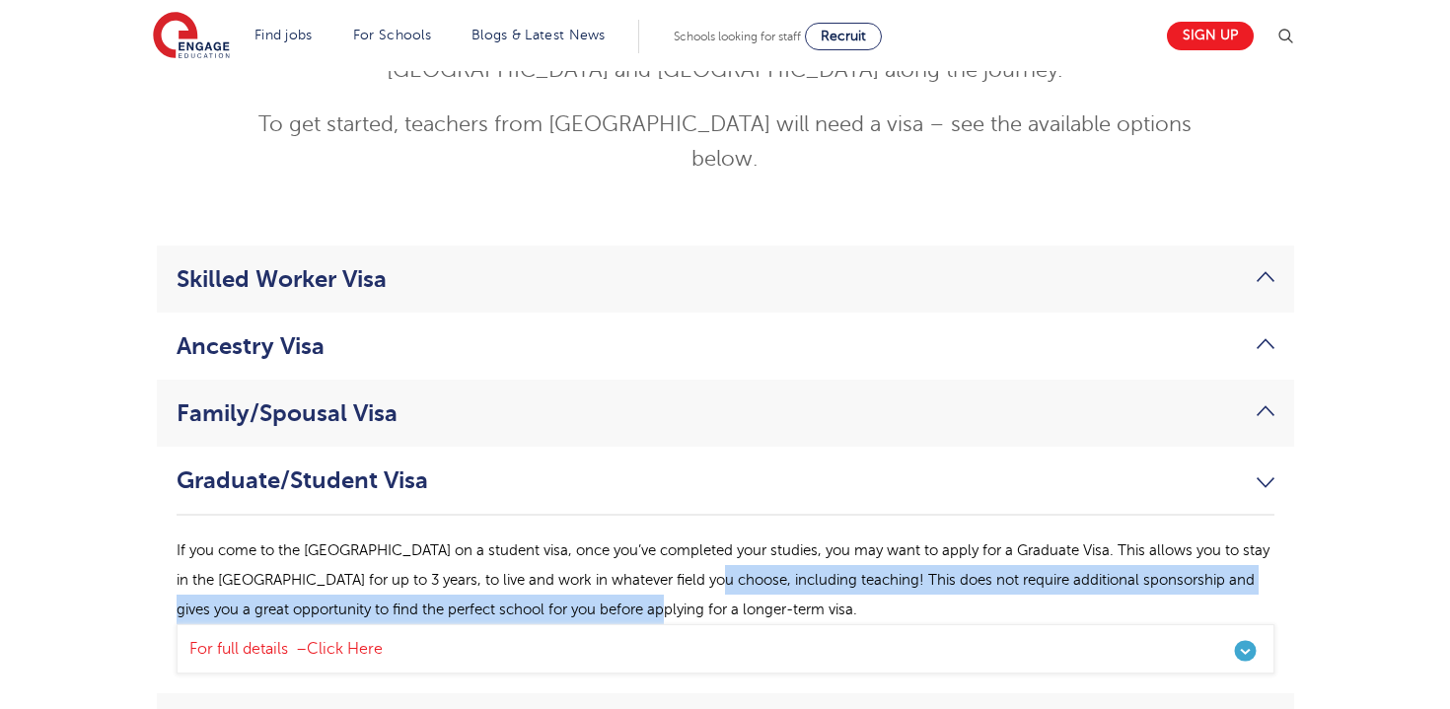
drag, startPoint x: 697, startPoint y: 520, endPoint x: 753, endPoint y: 542, distance: 59.3
click at [753, 542] on p "If you come to the UK on a student visa, once you’ve completed your studies, yo…" at bounding box center [726, 580] width 1098 height 89
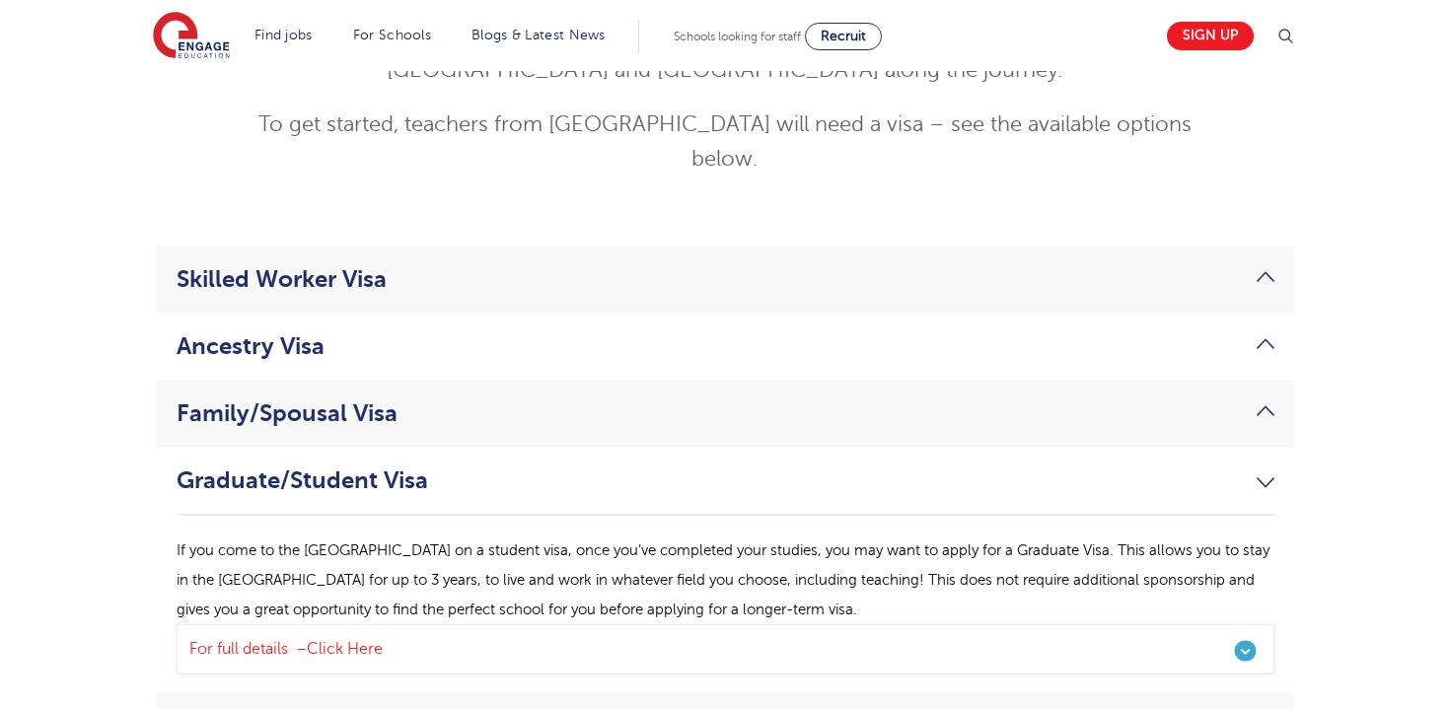
click at [672, 467] on link "Graduate/Student Visa" at bounding box center [726, 481] width 1098 height 28
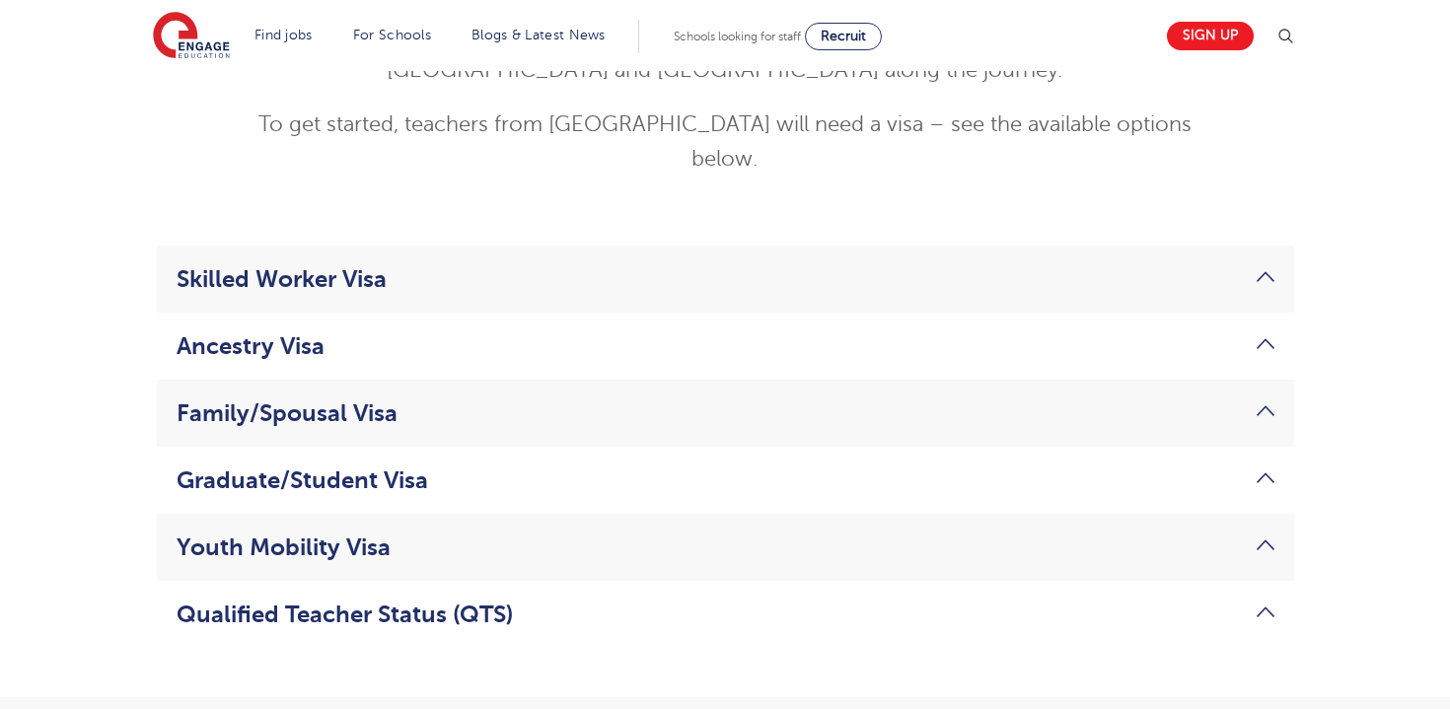
click at [624, 534] on link "Youth Mobility Visa" at bounding box center [726, 548] width 1098 height 28
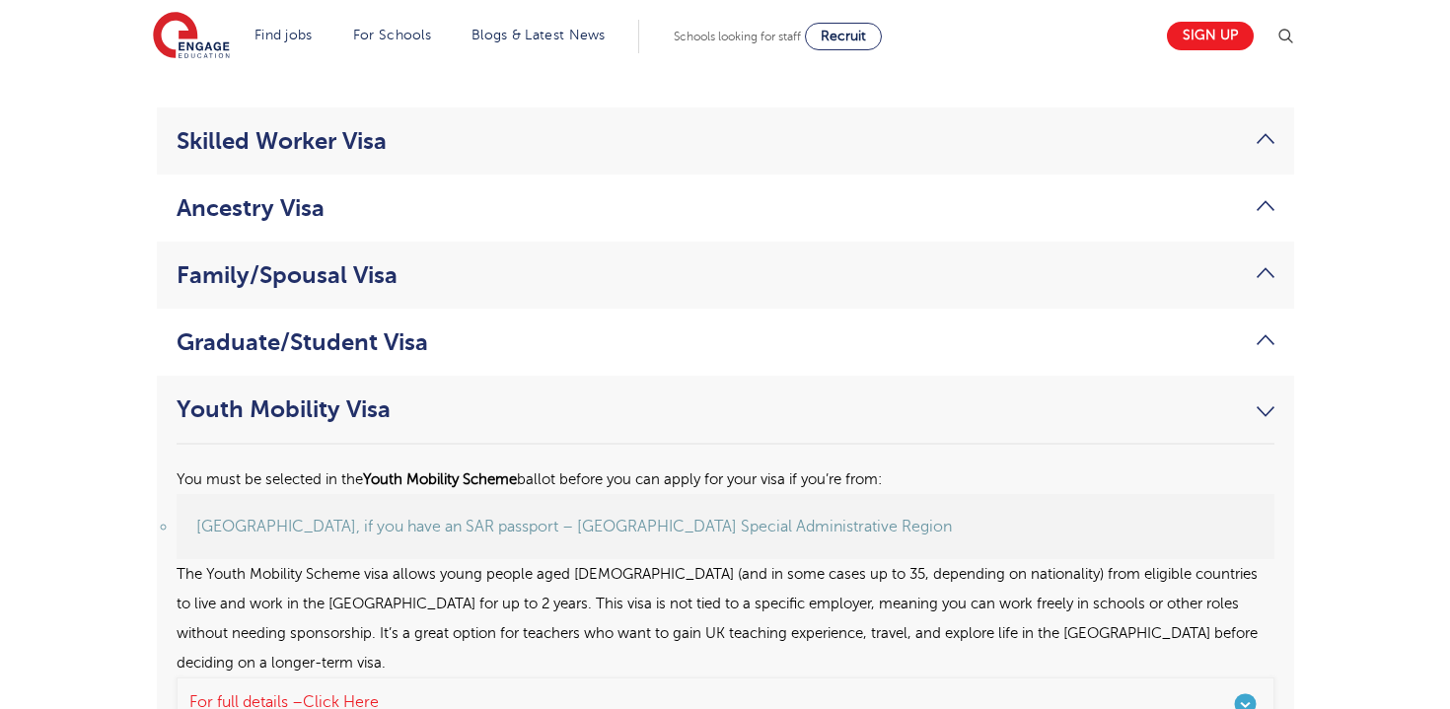
scroll to position [4042, 0]
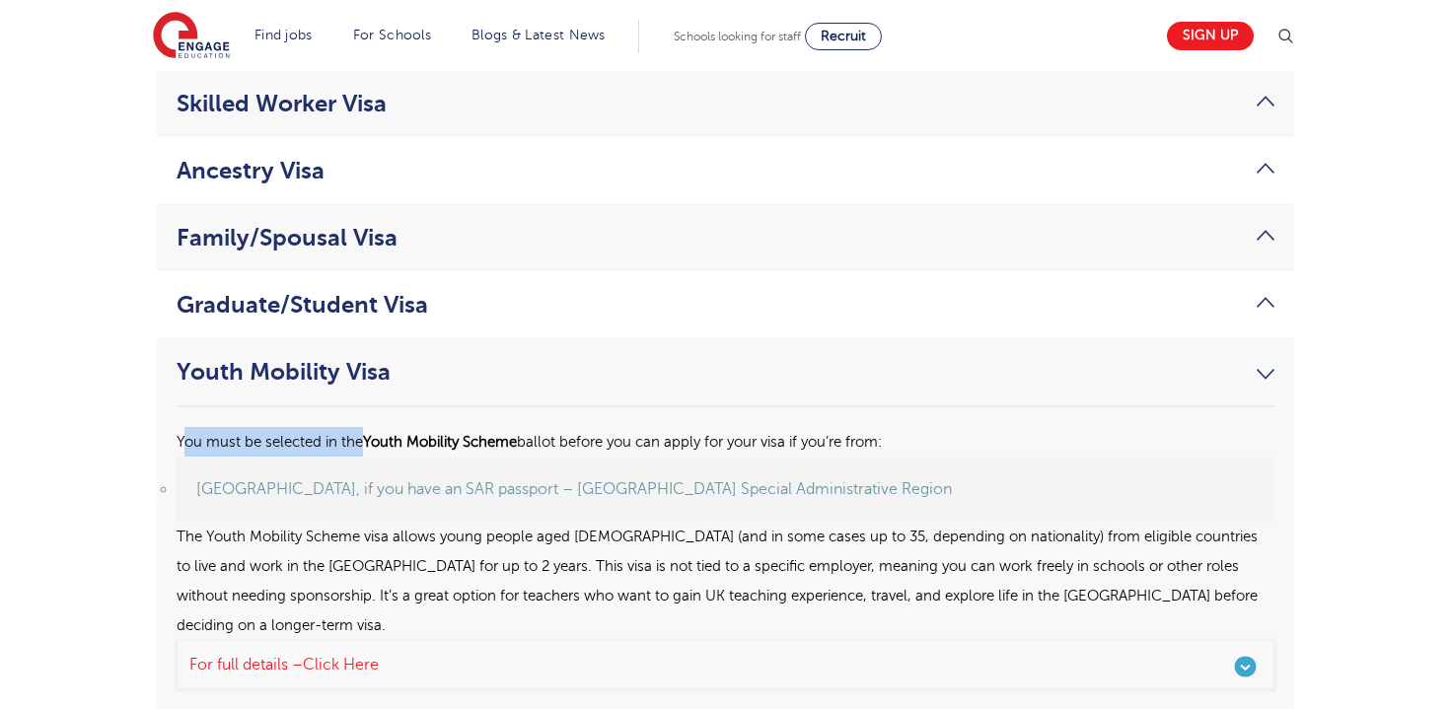
drag, startPoint x: 182, startPoint y: 381, endPoint x: 363, endPoint y: 370, distance: 180.8
click at [363, 427] on p "You must be selected in the Youth Mobility Scheme ballot before you can apply f…" at bounding box center [726, 442] width 1098 height 30
drag, startPoint x: 178, startPoint y: 383, endPoint x: 896, endPoint y: 395, distance: 718.2
click at [896, 427] on p "You must be selected in the Youth Mobility Scheme ballot before you can apply f…" at bounding box center [726, 442] width 1098 height 30
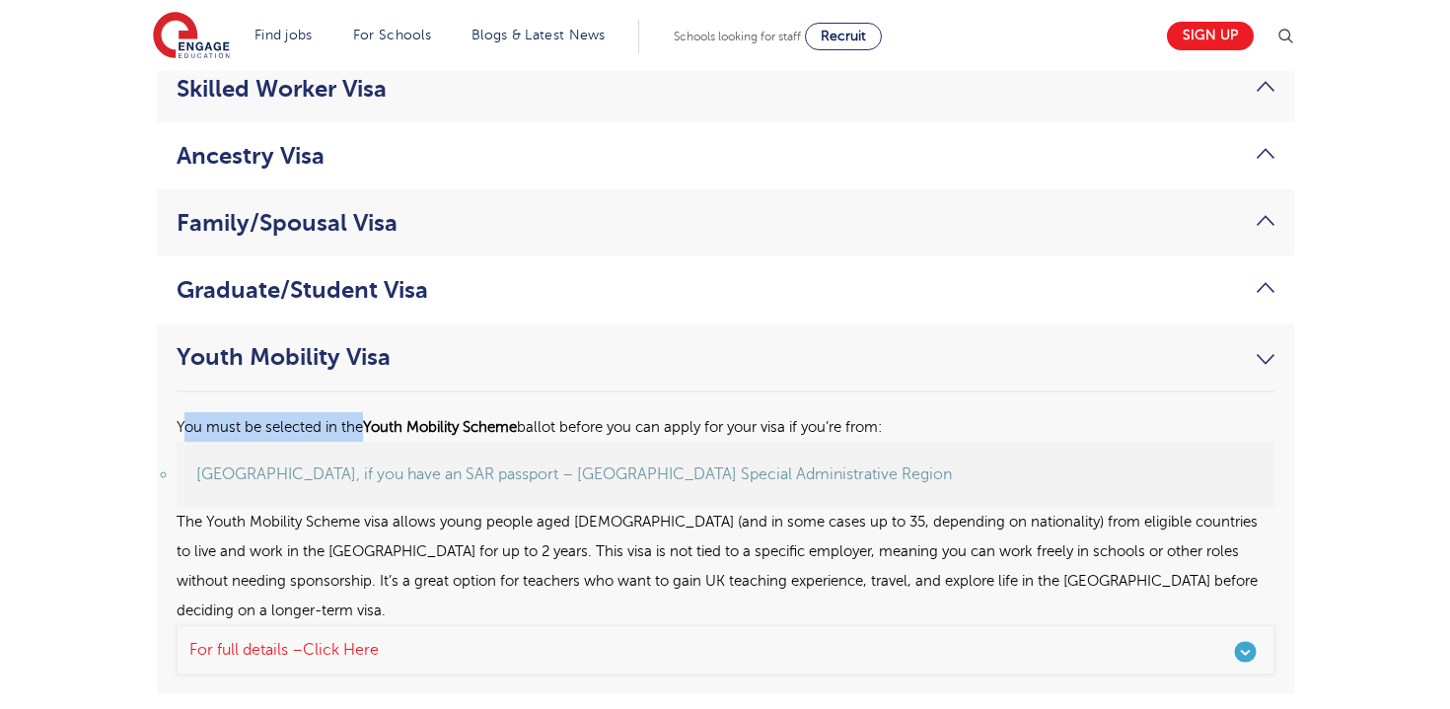
scroll to position [4058, 0]
click at [729, 418] on span "ballot before you can apply for your visa if you’re from:" at bounding box center [699, 426] width 365 height 16
click at [1263, 342] on link "Youth Mobility Visa" at bounding box center [726, 356] width 1098 height 28
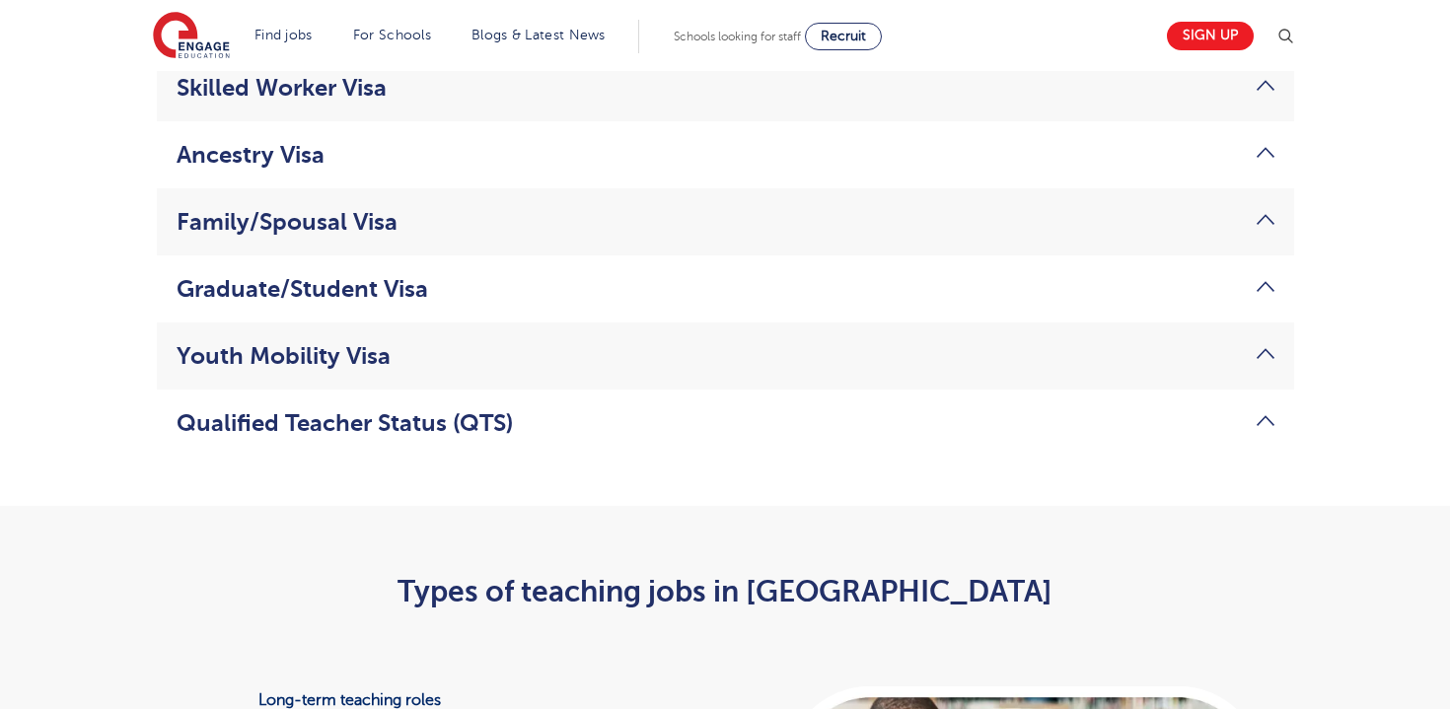
click at [1242, 409] on link "Qualified Teacher Status (QTS)" at bounding box center [726, 423] width 1098 height 28
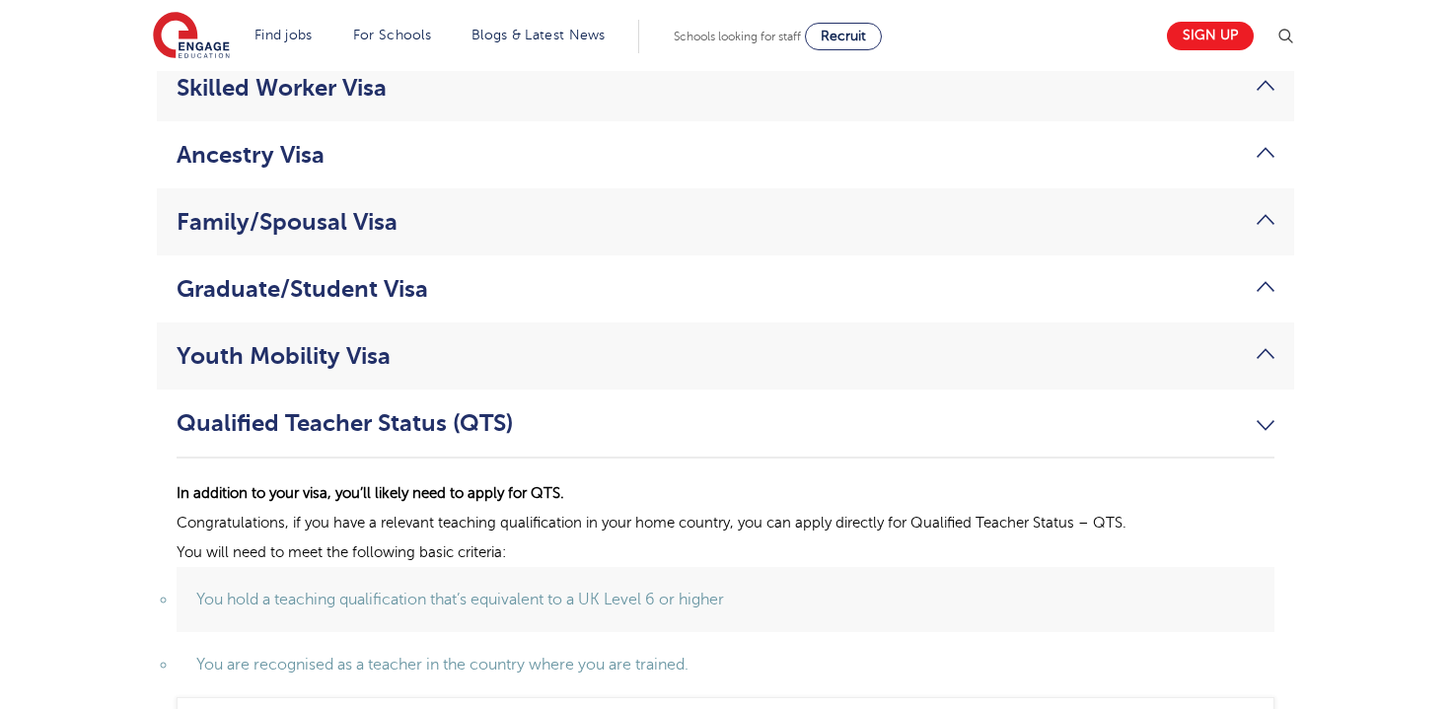
click at [1242, 409] on link "Qualified Teacher Status (QTS)" at bounding box center [726, 423] width 1098 height 28
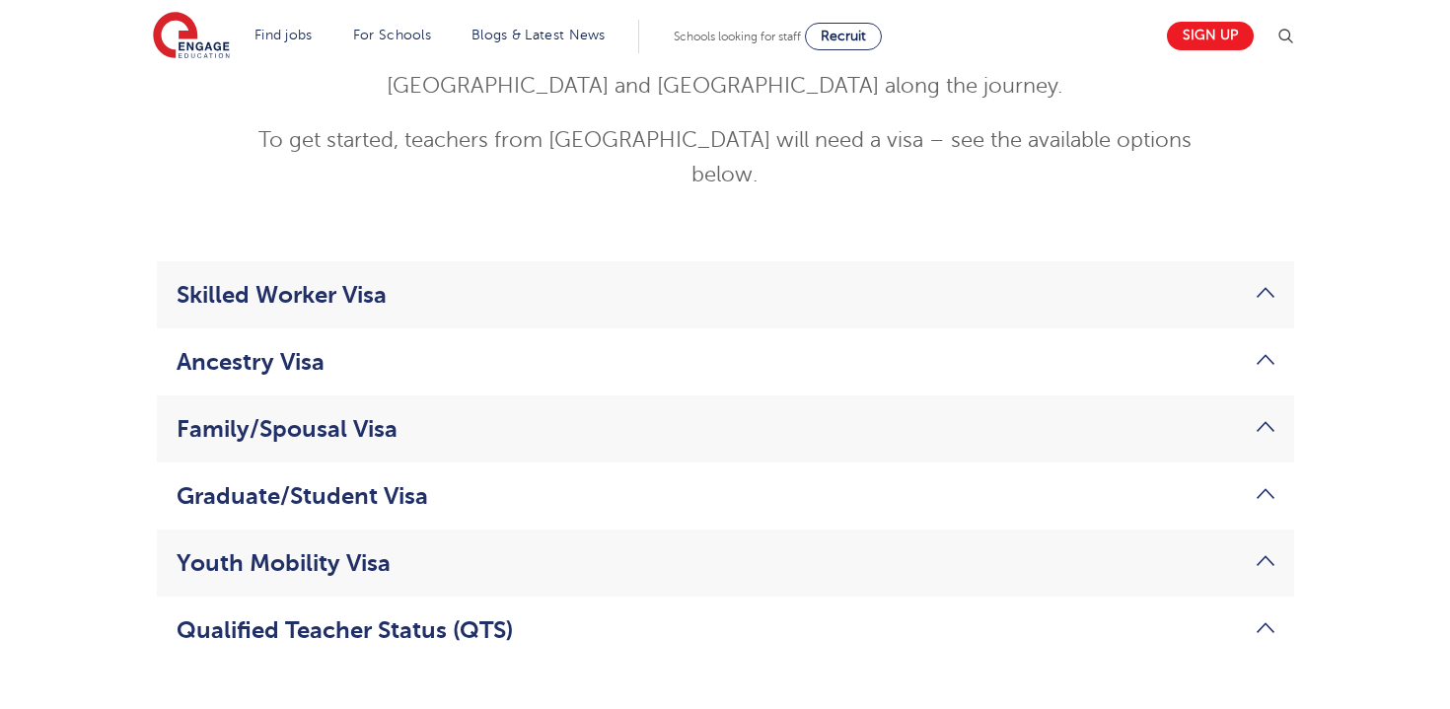
scroll to position [3844, 0]
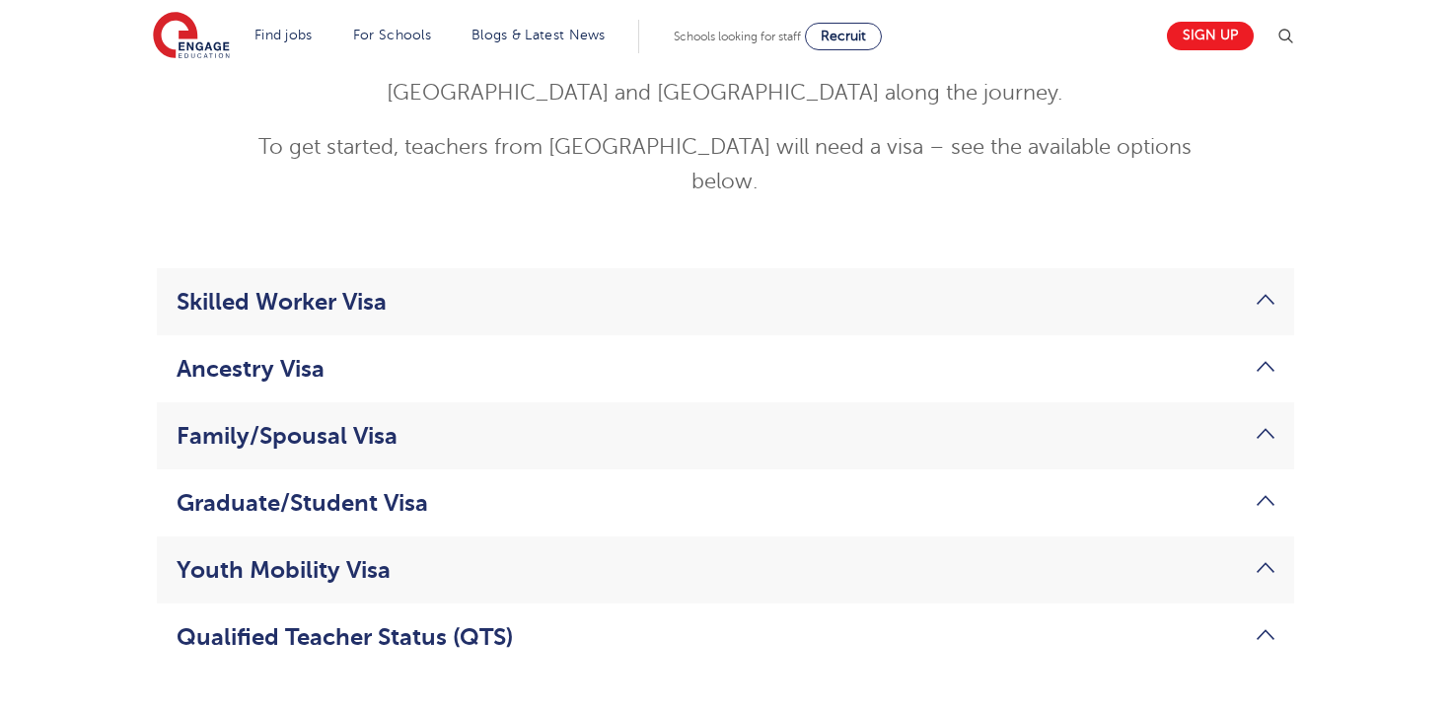
click at [1252, 288] on link "Skilled Worker Visa" at bounding box center [726, 302] width 1098 height 28
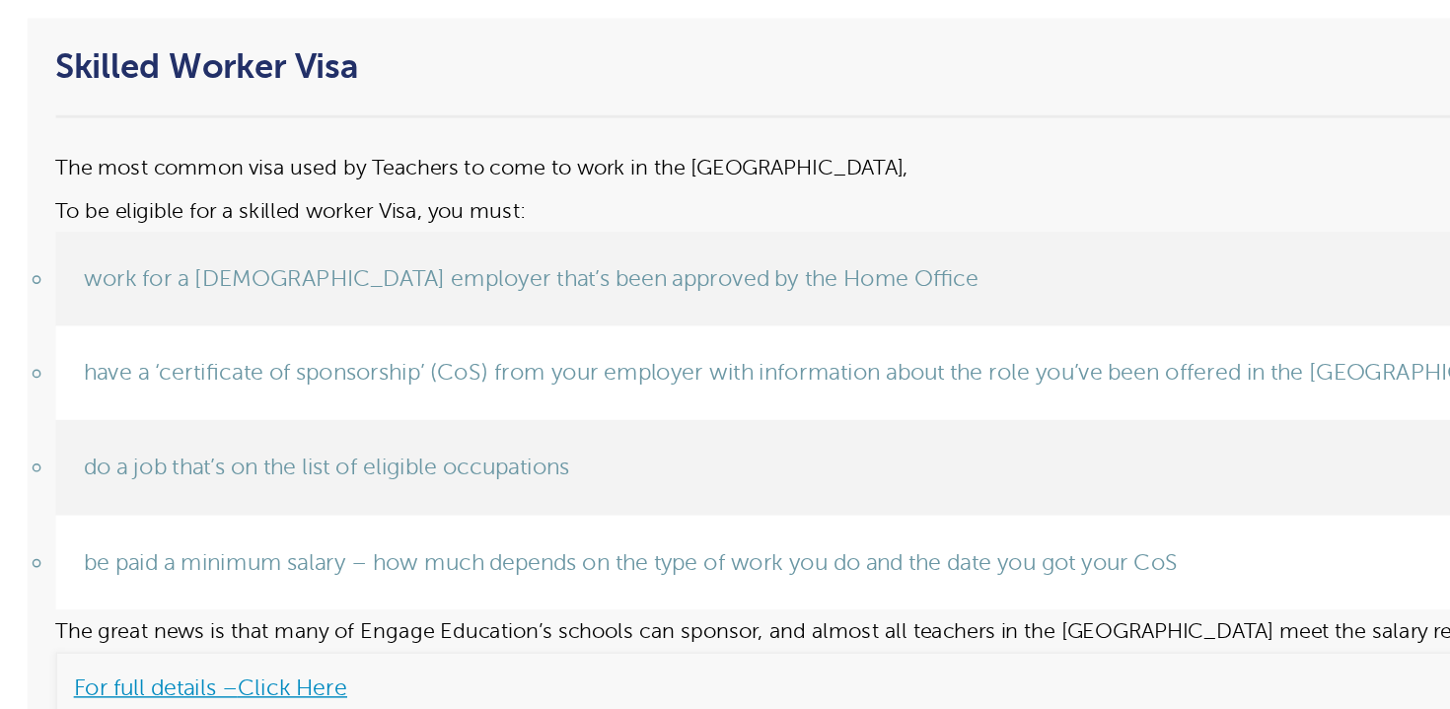
scroll to position [3944, 0]
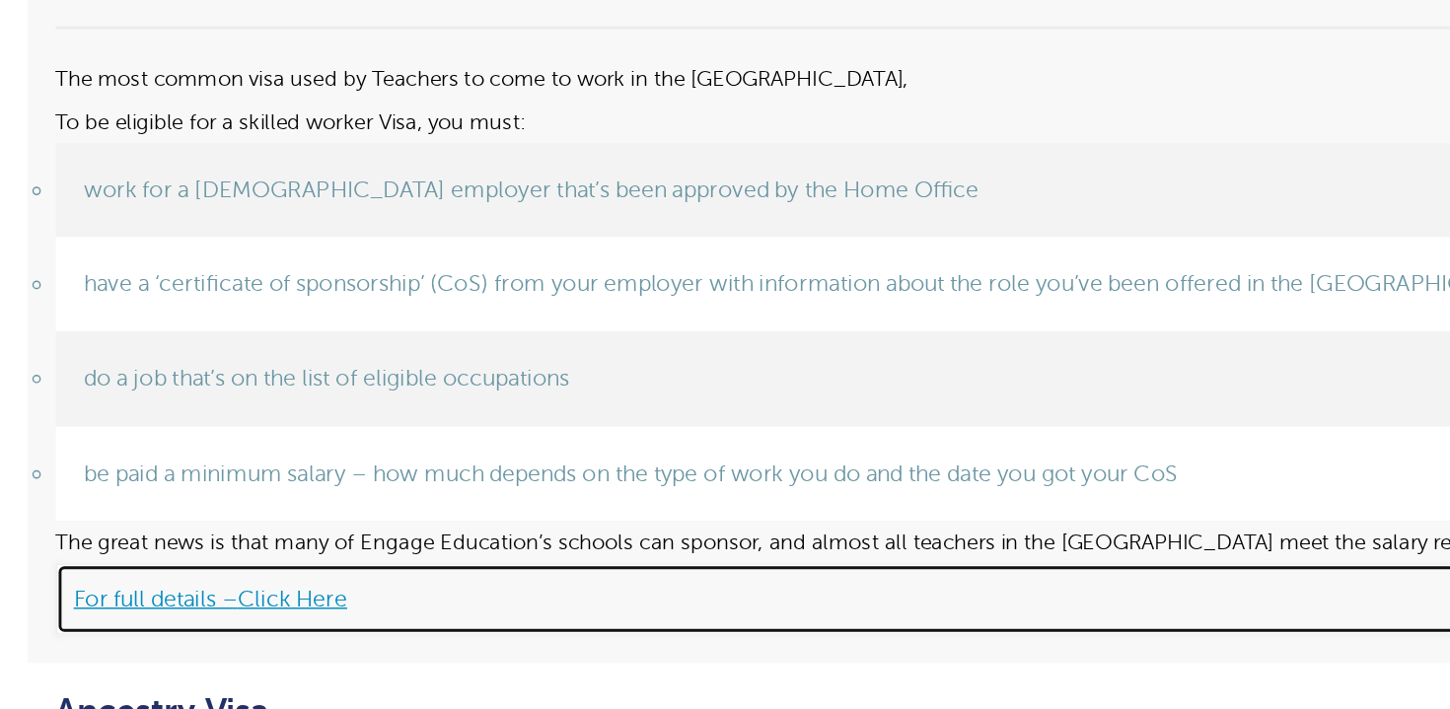
click at [359, 608] on link "For full details – Click Here" at bounding box center [726, 632] width 1098 height 49
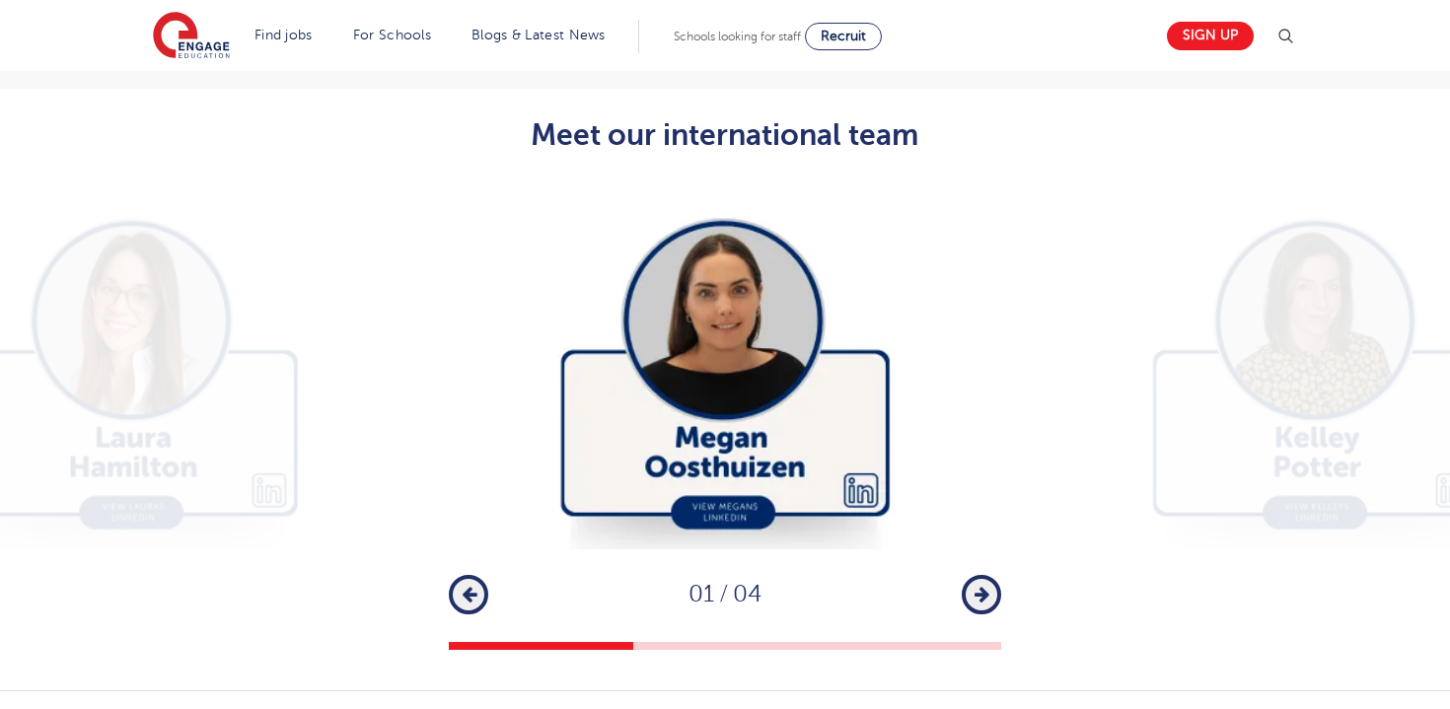
scroll to position [5762, 0]
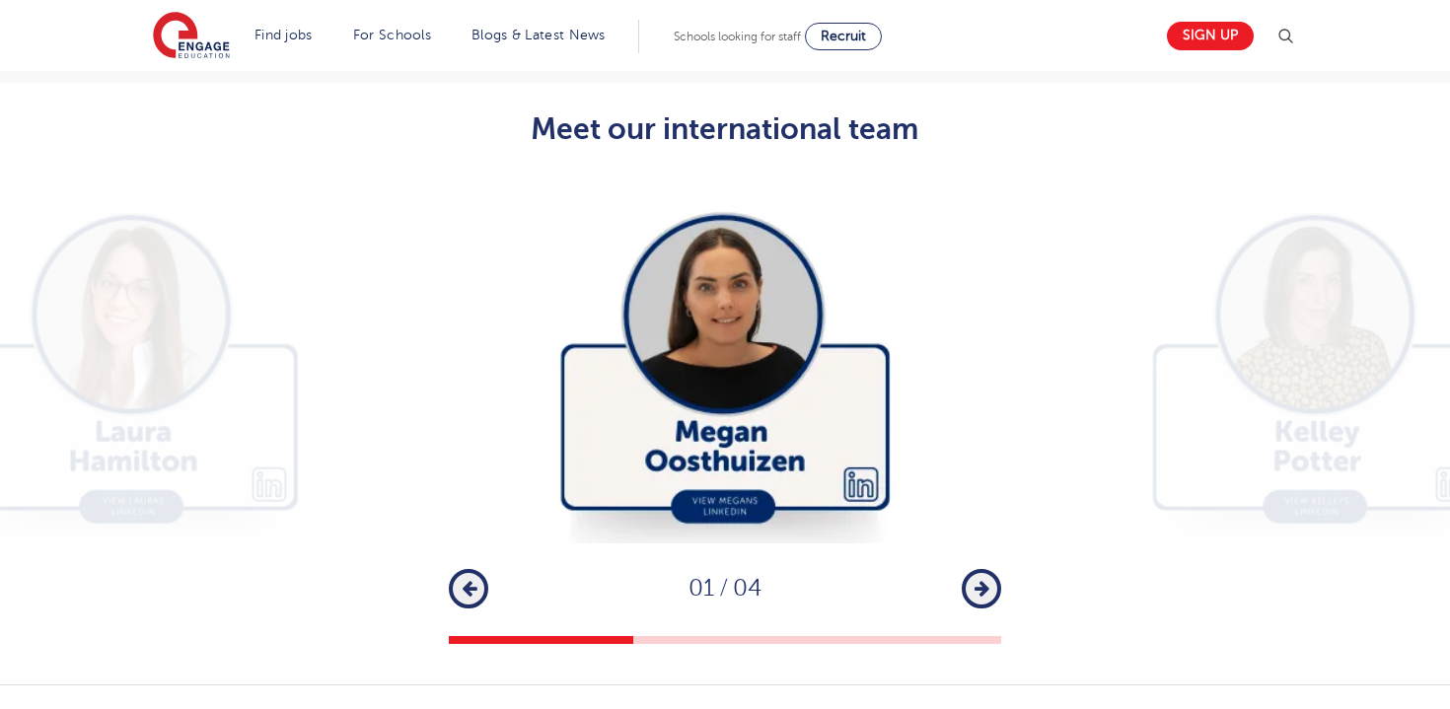
click at [985, 580] on icon "button" at bounding box center [982, 589] width 15 height 18
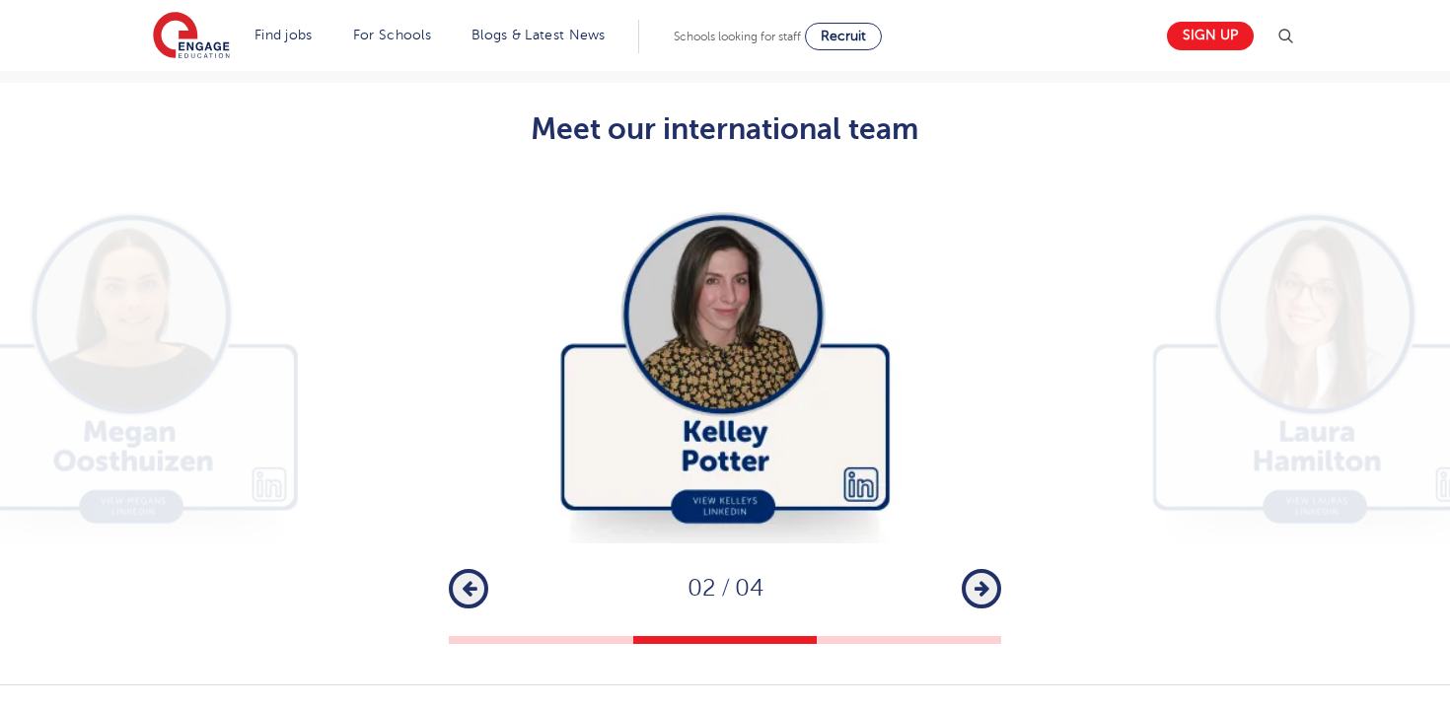
click at [985, 580] on icon "button" at bounding box center [982, 589] width 15 height 18
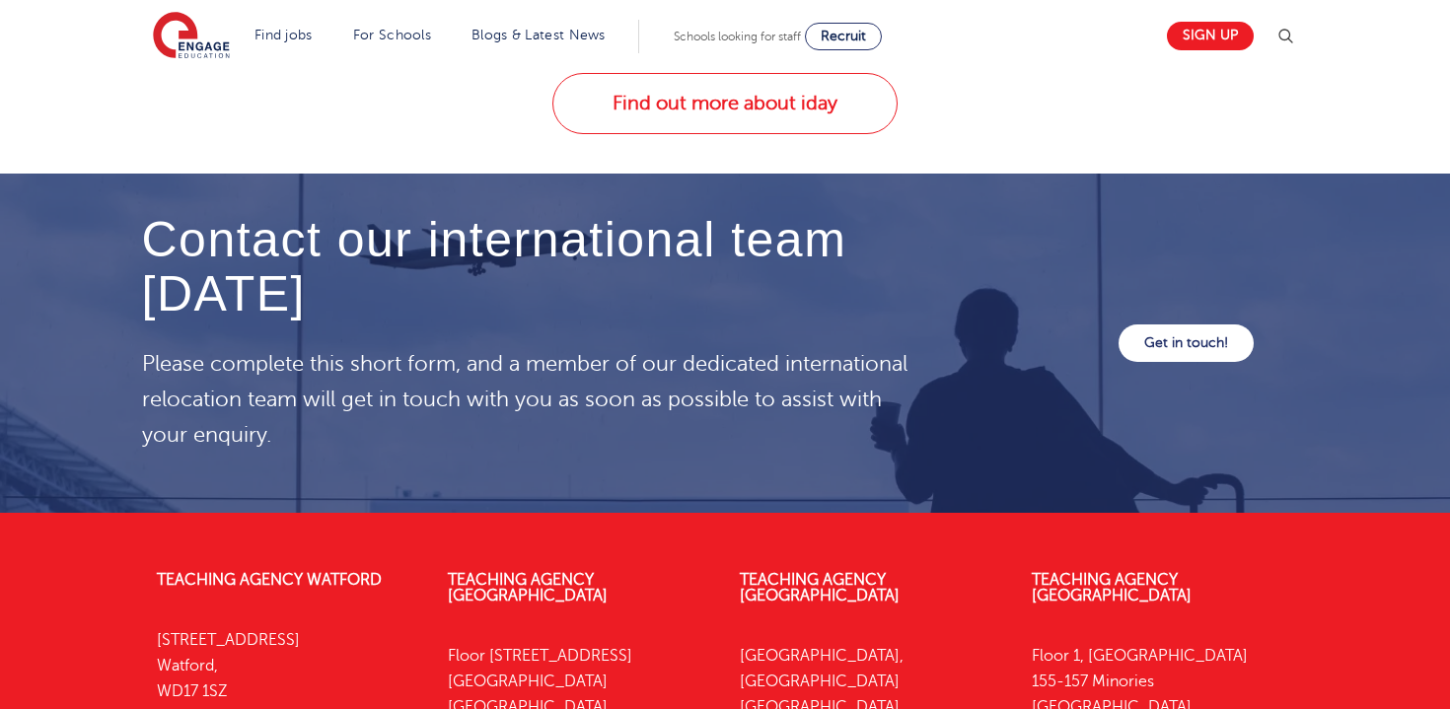
scroll to position [6628, 0]
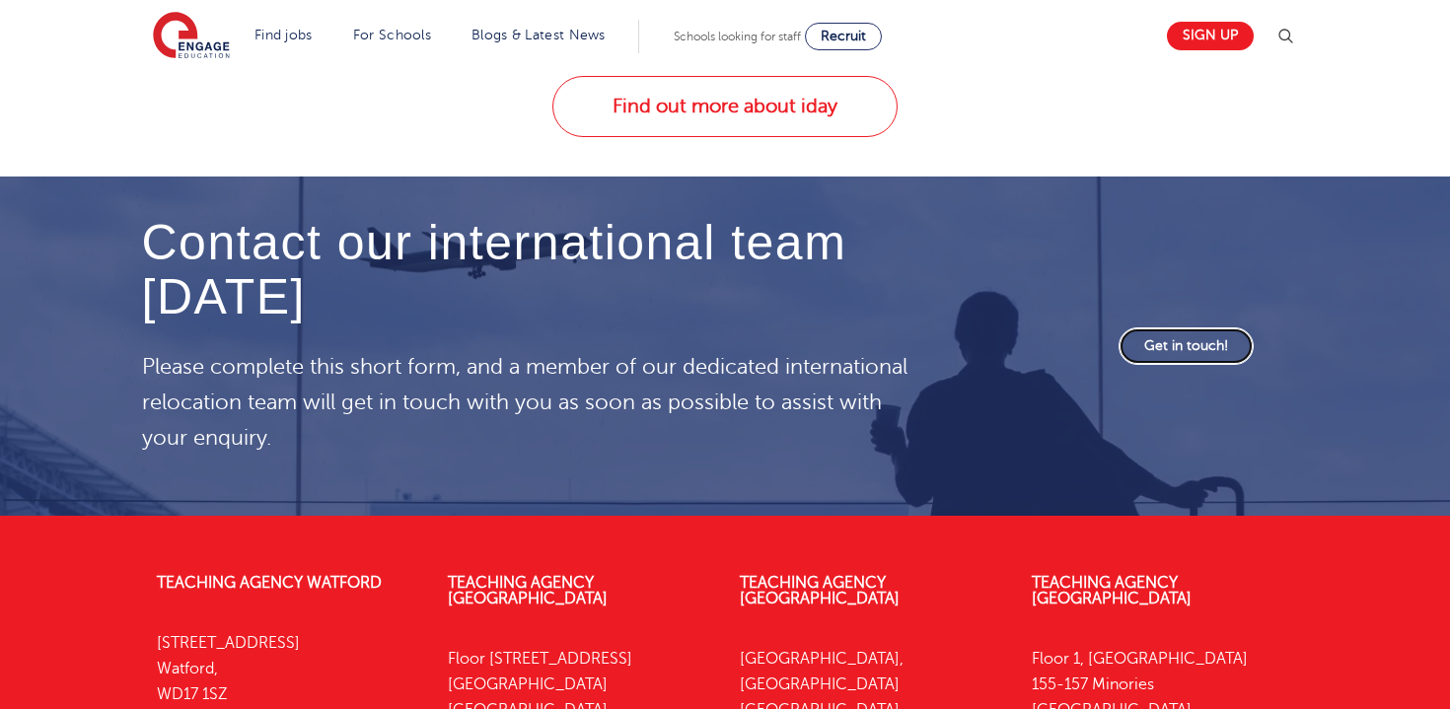
click at [1212, 327] on link "Get in touch!" at bounding box center [1186, 345] width 135 height 37
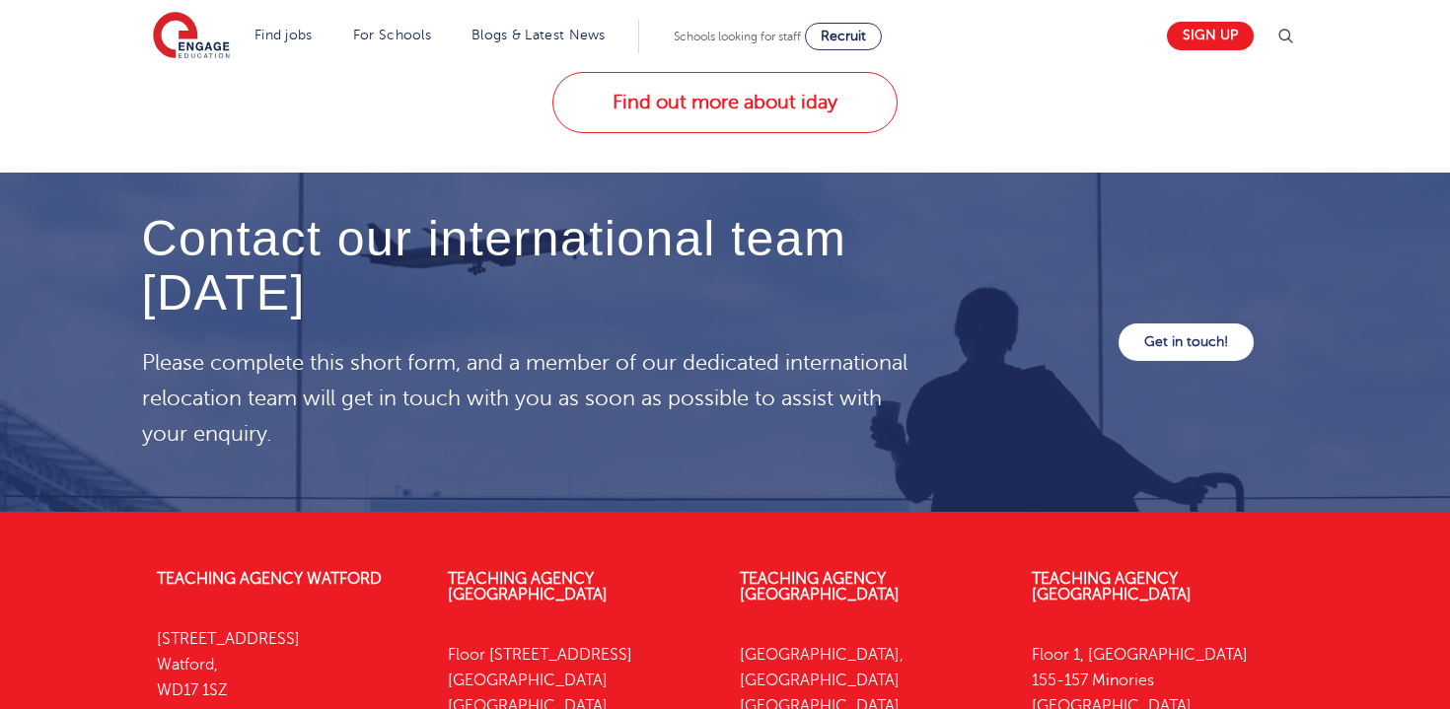
scroll to position [6627, 0]
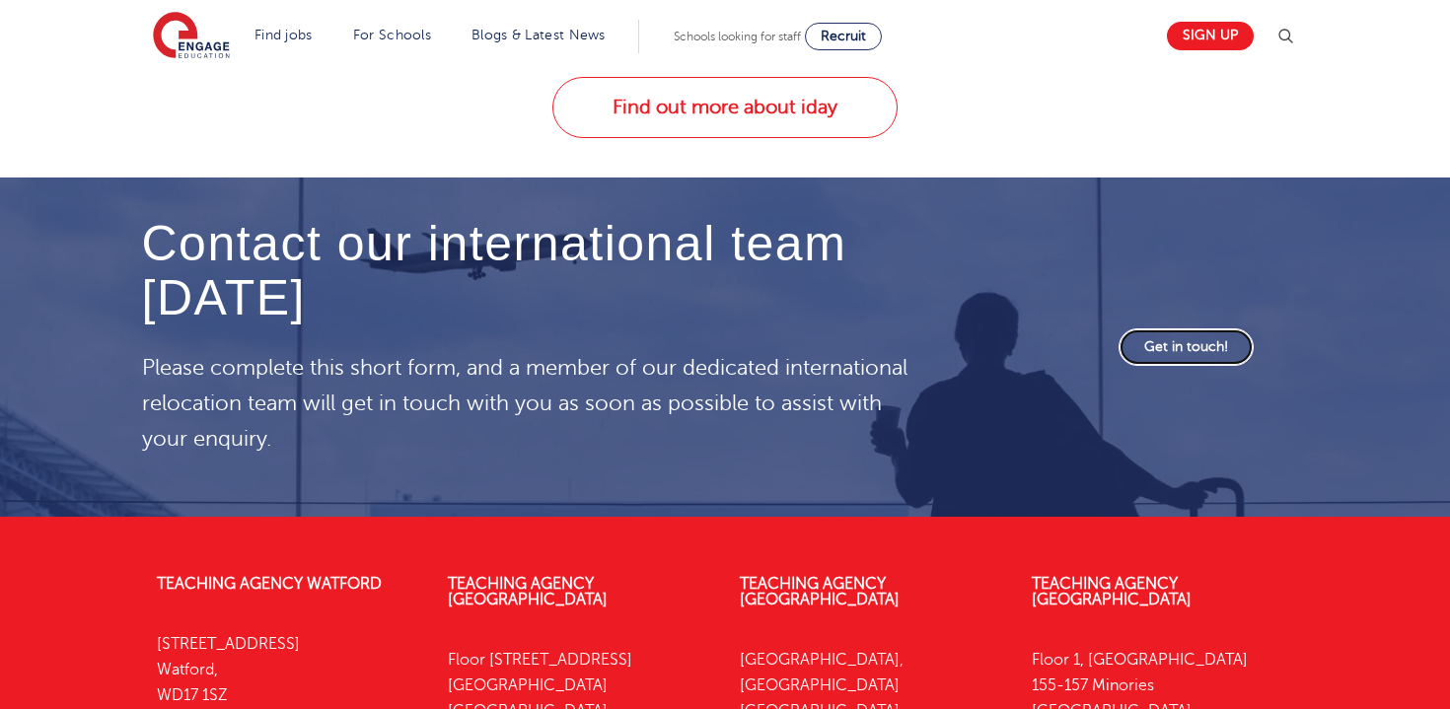
click at [1155, 328] on link "Get in touch!" at bounding box center [1186, 346] width 135 height 37
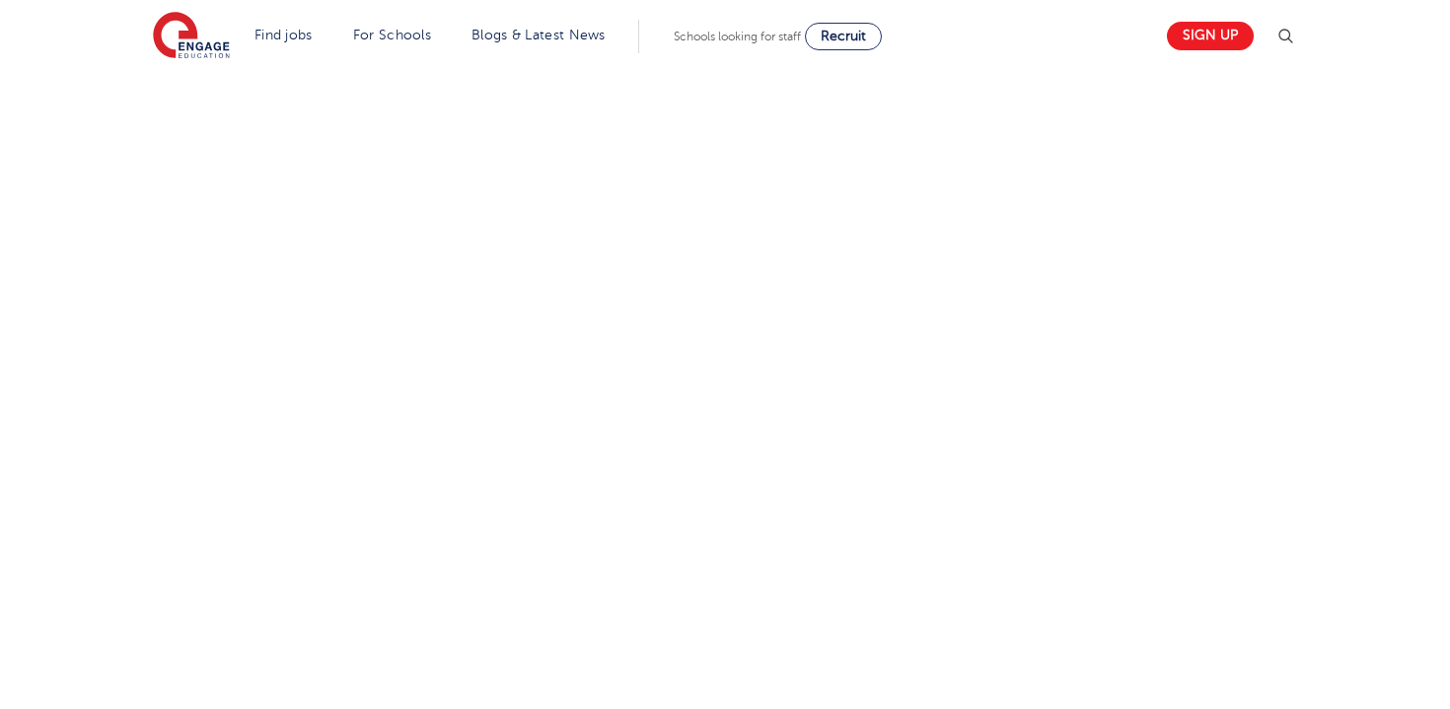
scroll to position [1029, 0]
click at [980, 435] on div "Let us know more about you!" at bounding box center [725, 215] width 1196 height 1139
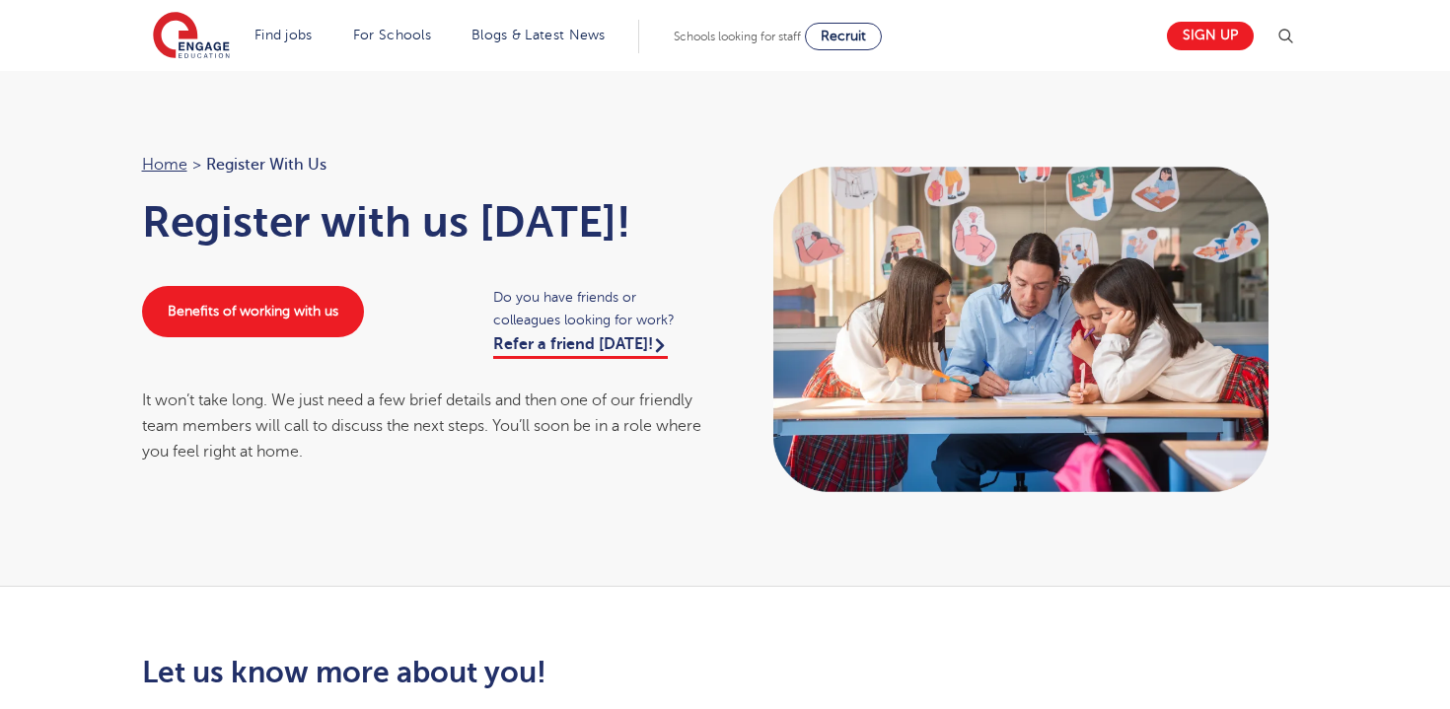
scroll to position [0, 0]
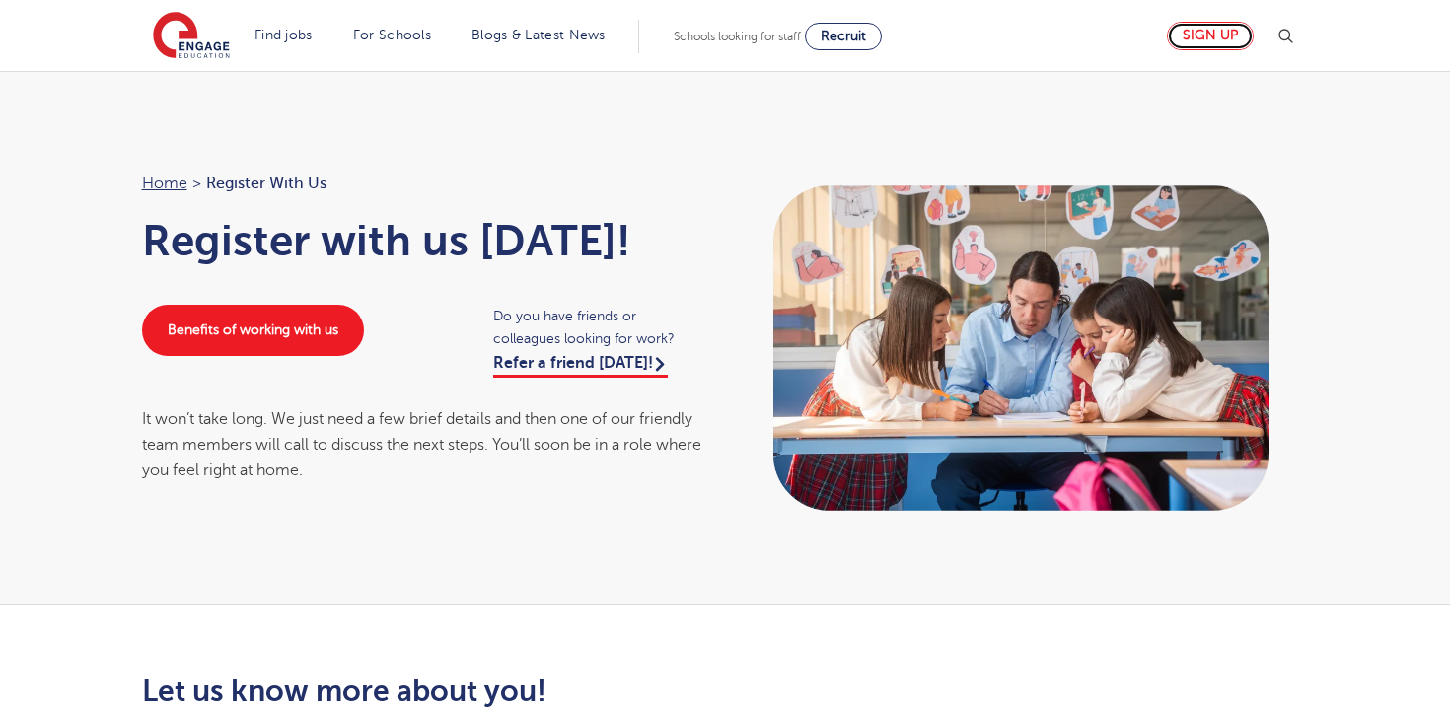
click at [1225, 34] on link "Sign up" at bounding box center [1210, 36] width 87 height 29
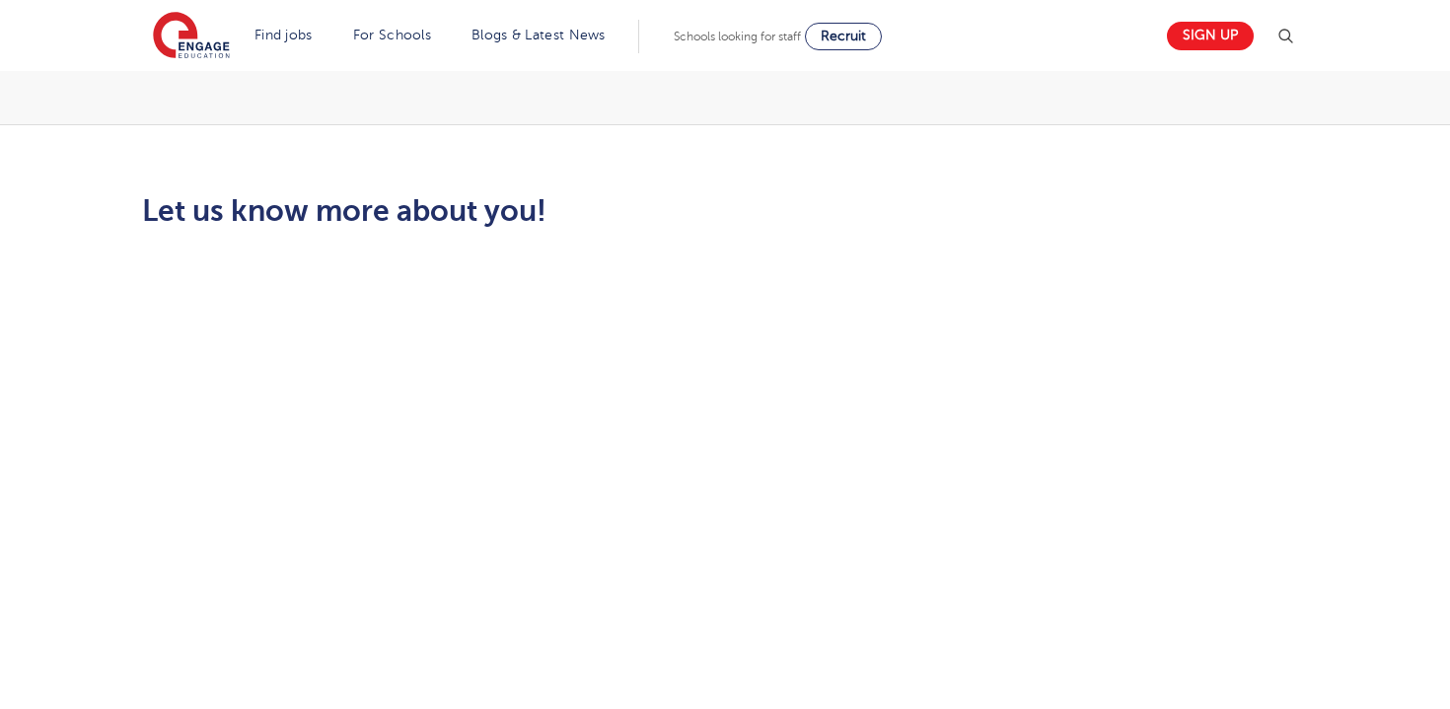
scroll to position [575, 0]
